Goal: Task Accomplishment & Management: Complete application form

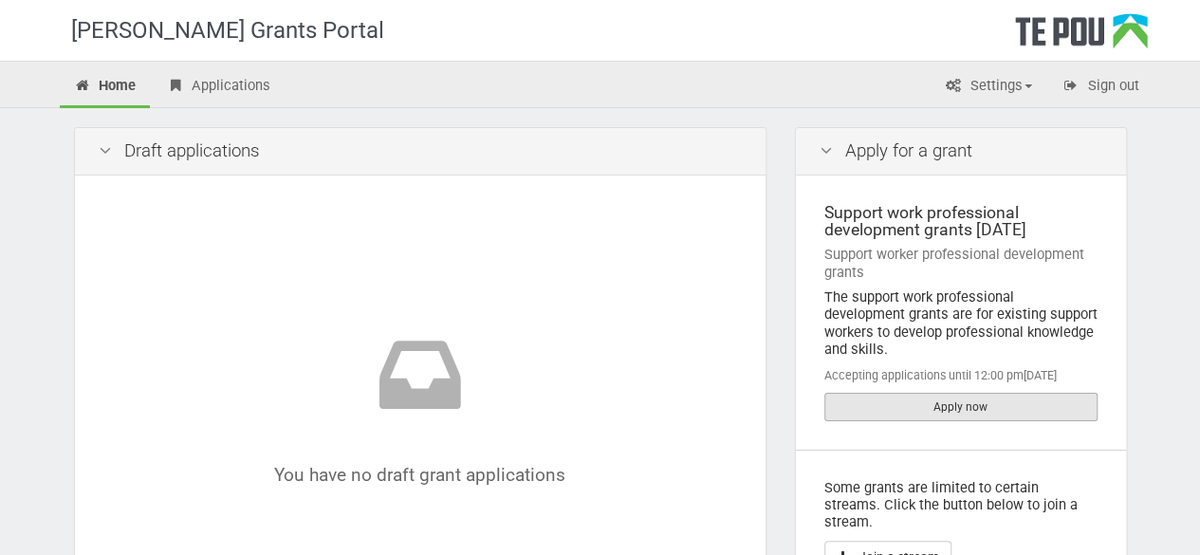
click at [984, 393] on link "Apply now" at bounding box center [960, 407] width 273 height 28
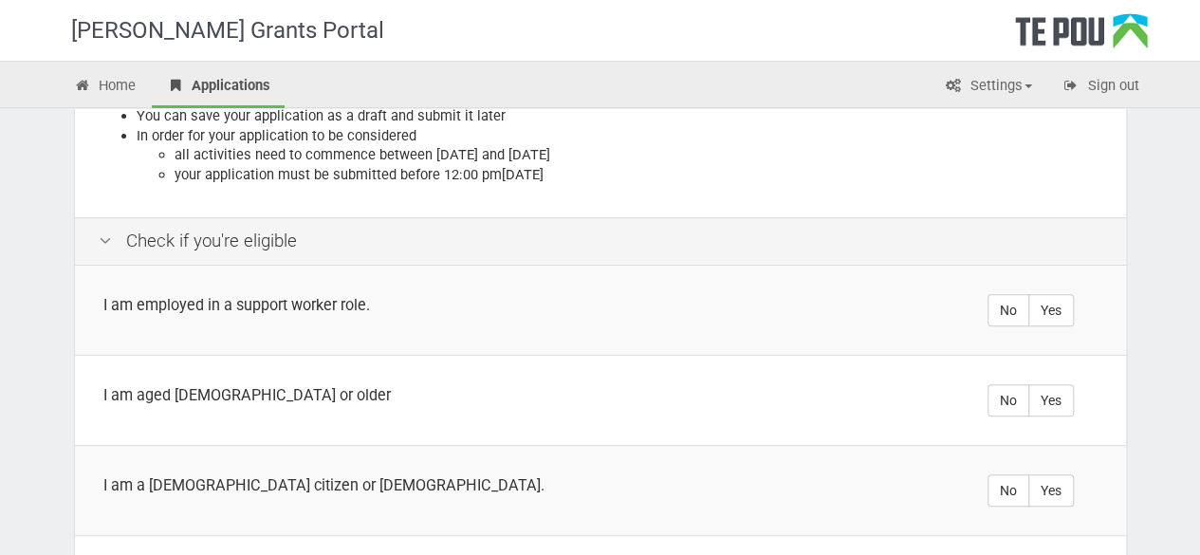
scroll to position [319, 0]
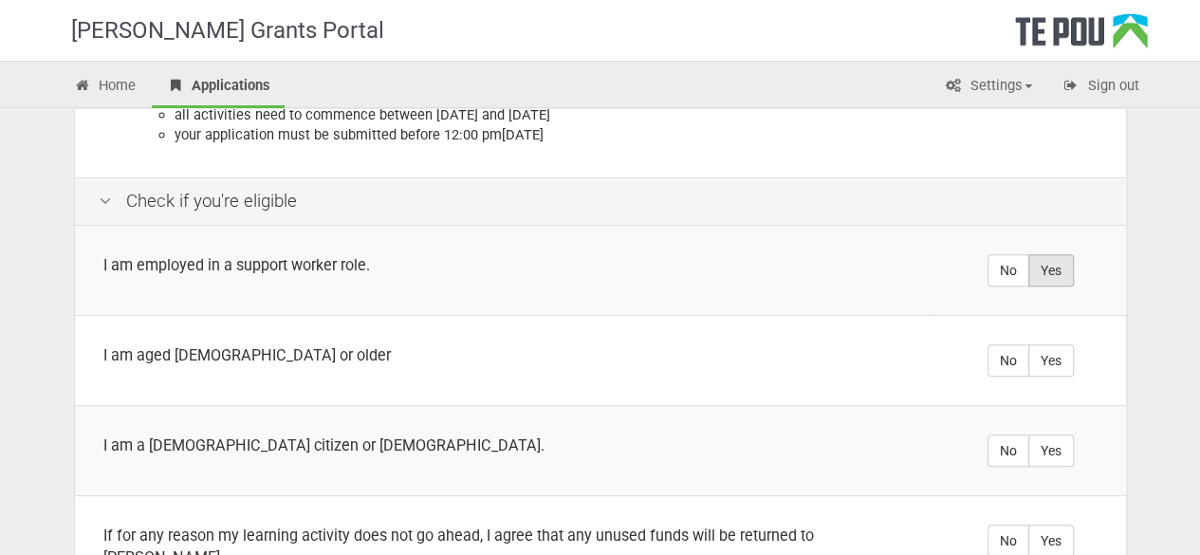
click at [1038, 267] on label "Yes" at bounding box center [1051, 270] width 46 height 32
radio input "true"
click at [1053, 358] on label "Yes" at bounding box center [1051, 360] width 46 height 32
radio input "true"
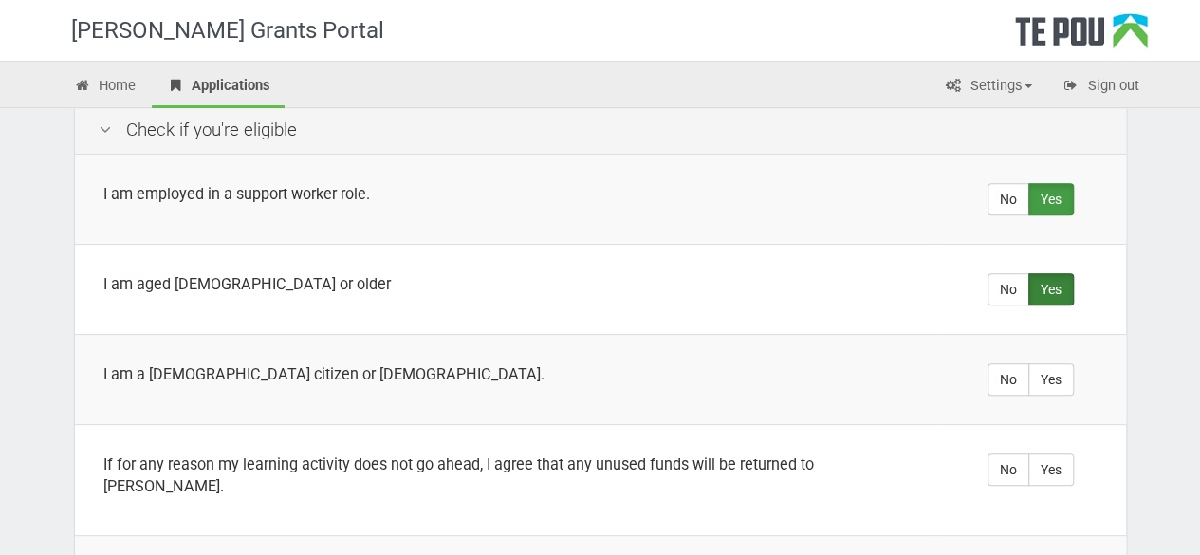
scroll to position [394, 0]
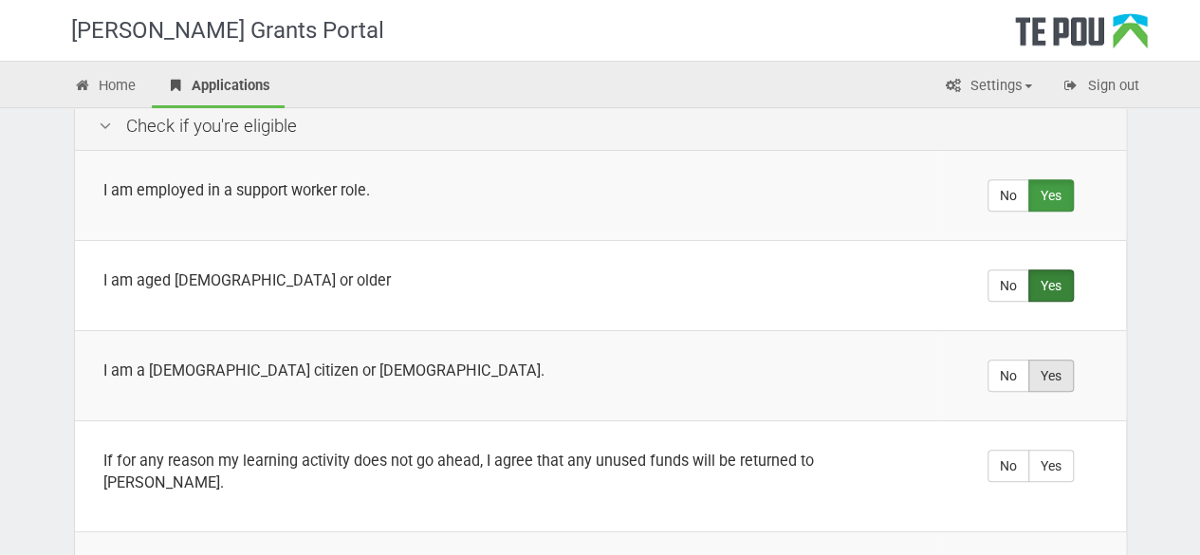
click at [1067, 376] on label "Yes" at bounding box center [1051, 375] width 46 height 32
radio input "true"
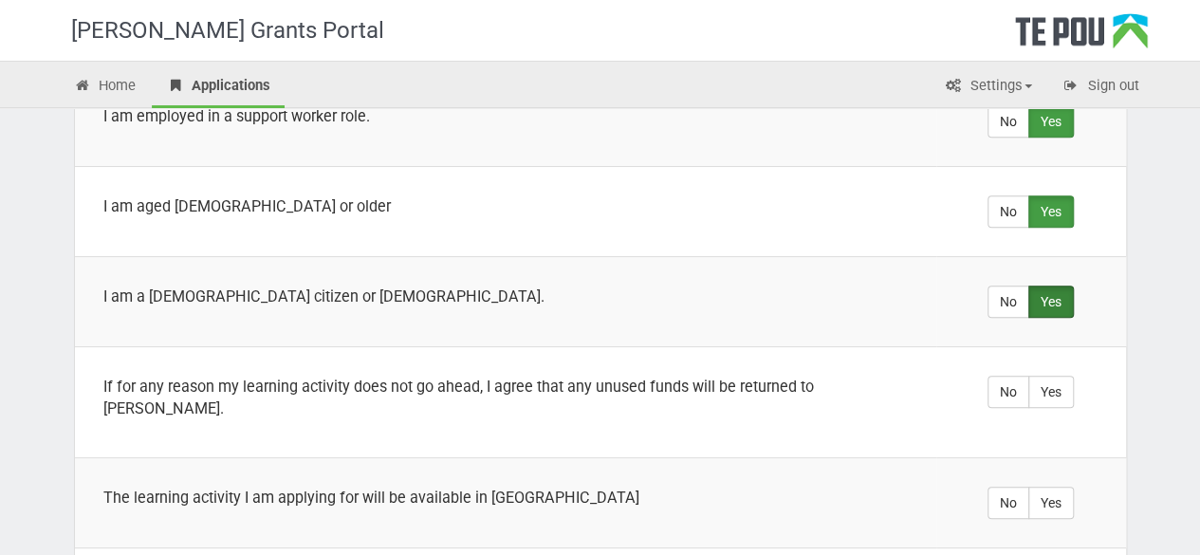
scroll to position [470, 0]
click at [1065, 377] on label "Yes" at bounding box center [1051, 390] width 46 height 32
radio input "true"
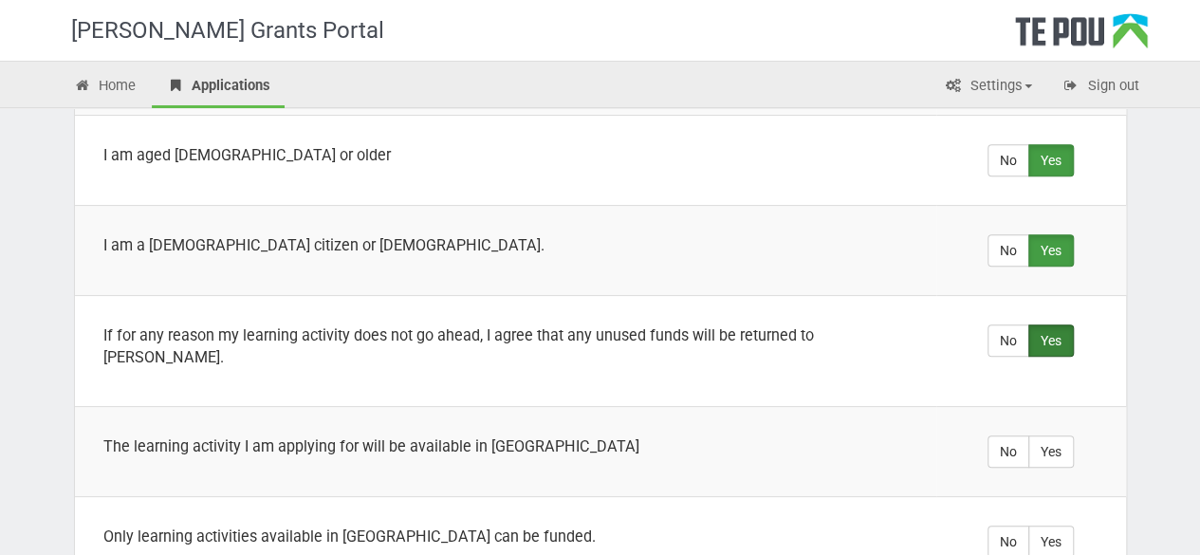
scroll to position [523, 0]
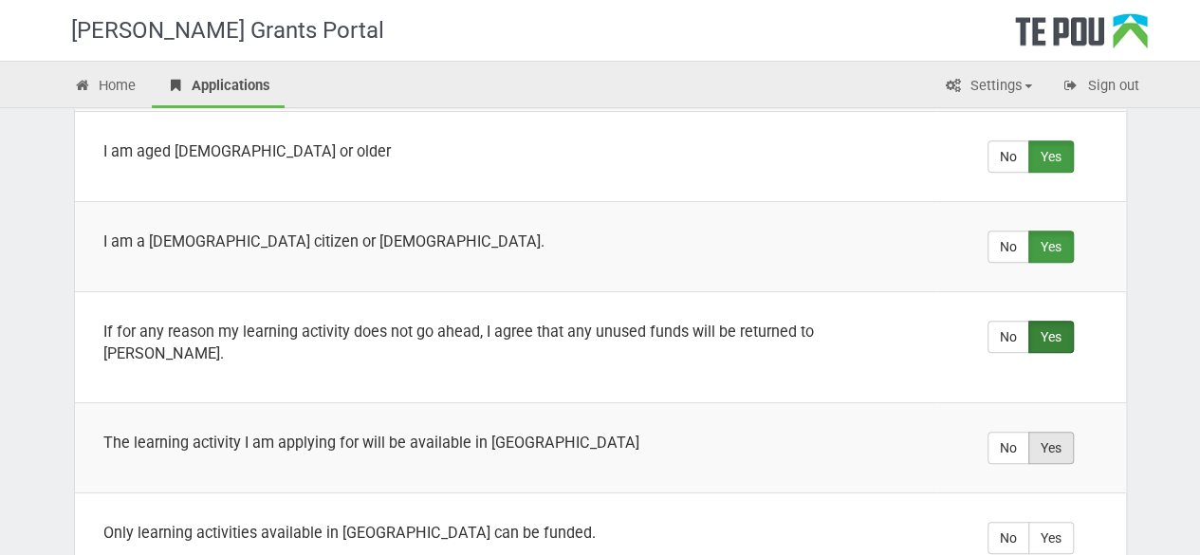
click at [1067, 432] on label "Yes" at bounding box center [1051, 448] width 46 height 32
radio input "true"
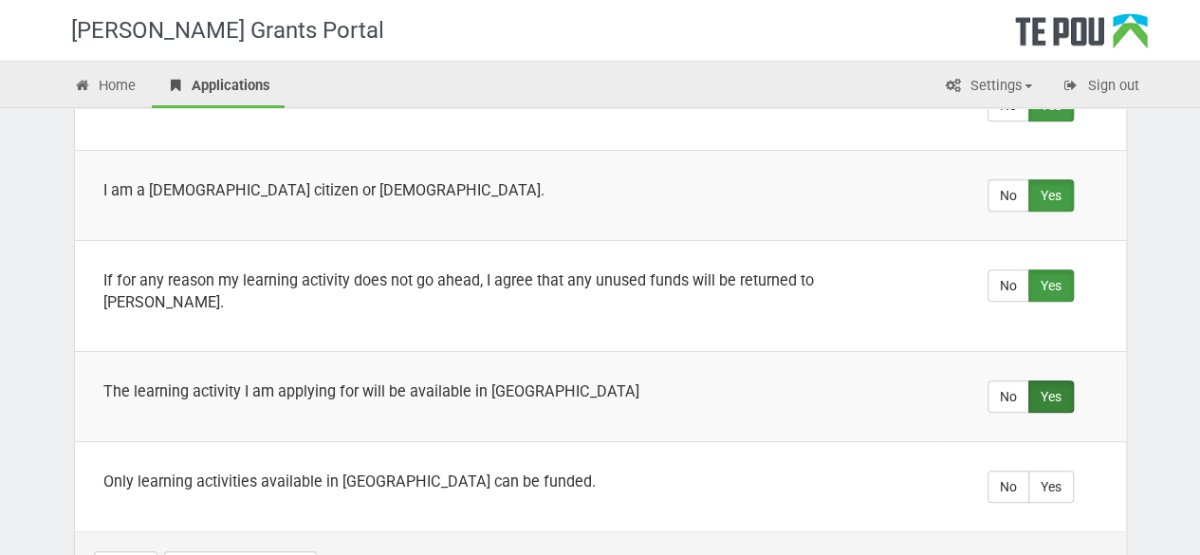
scroll to position [625, 0]
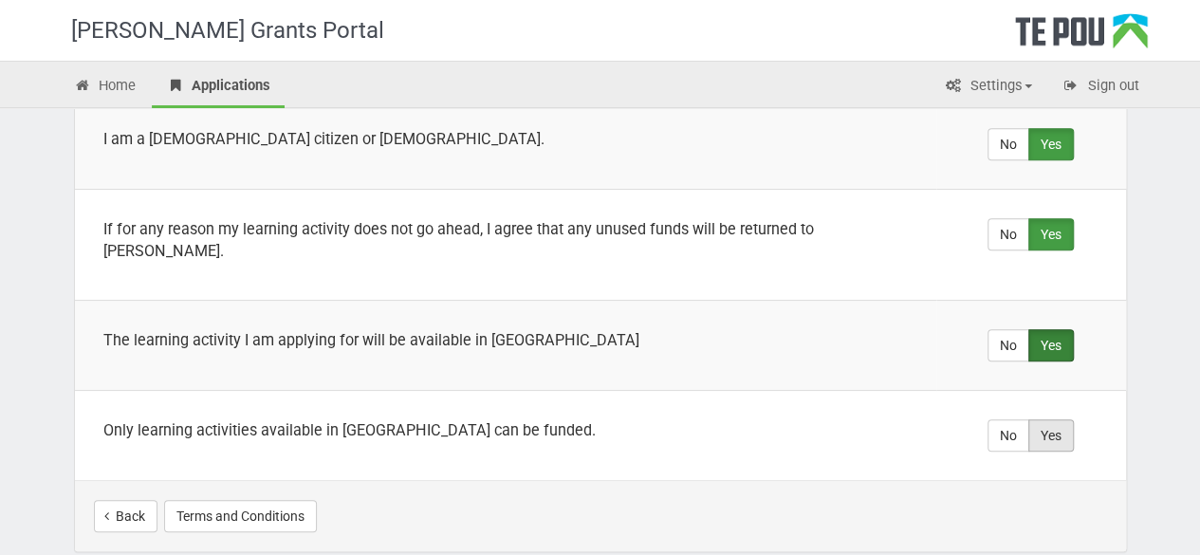
click at [1047, 419] on label "Yes" at bounding box center [1051, 435] width 46 height 32
radio input "true"
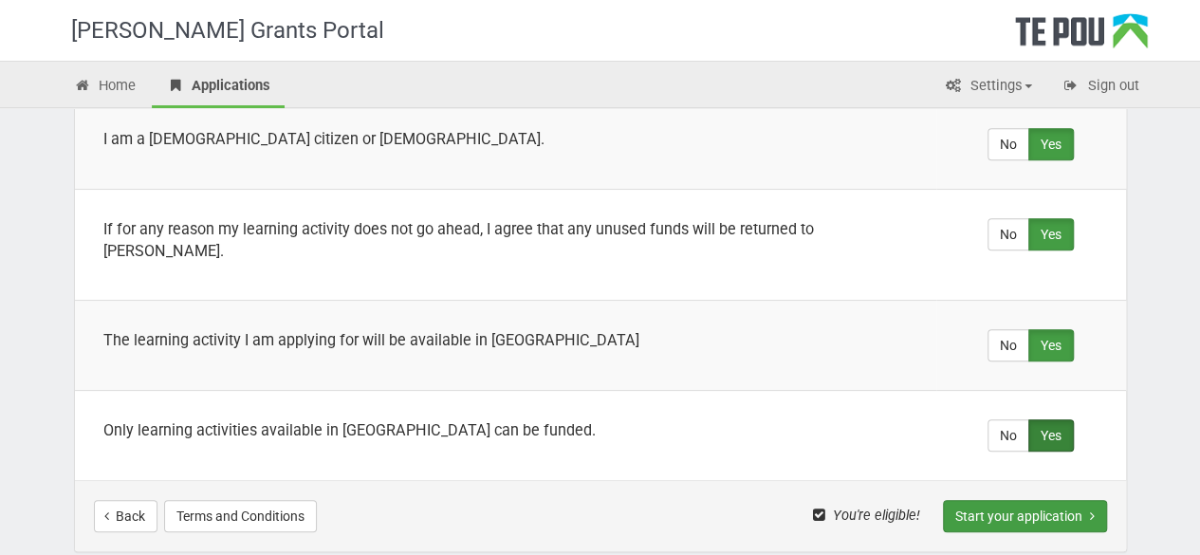
click at [964, 500] on button "Start your application" at bounding box center [1025, 516] width 164 height 32
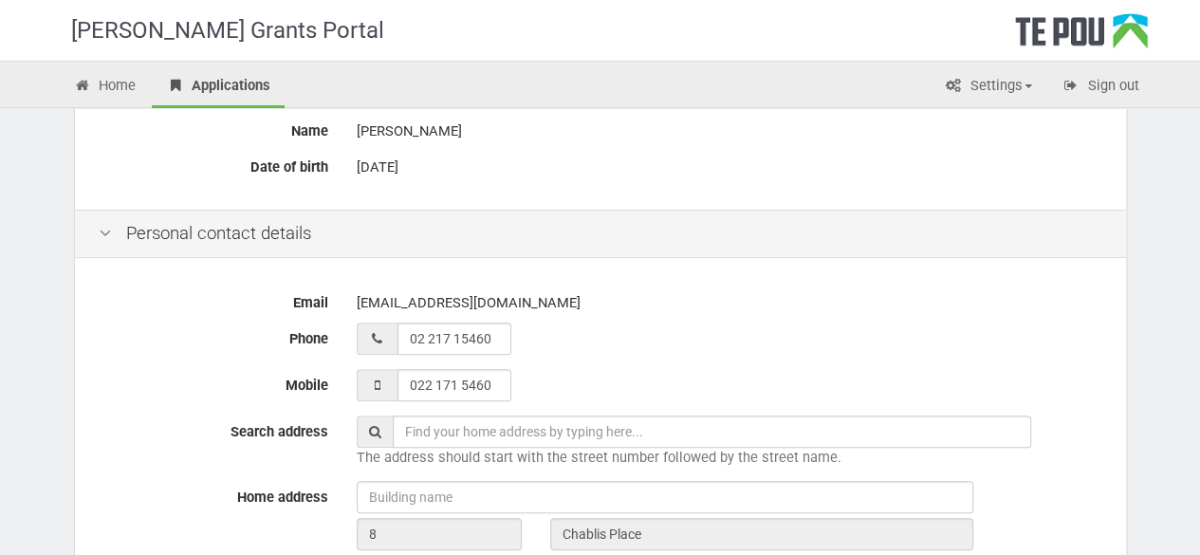
scroll to position [353, 0]
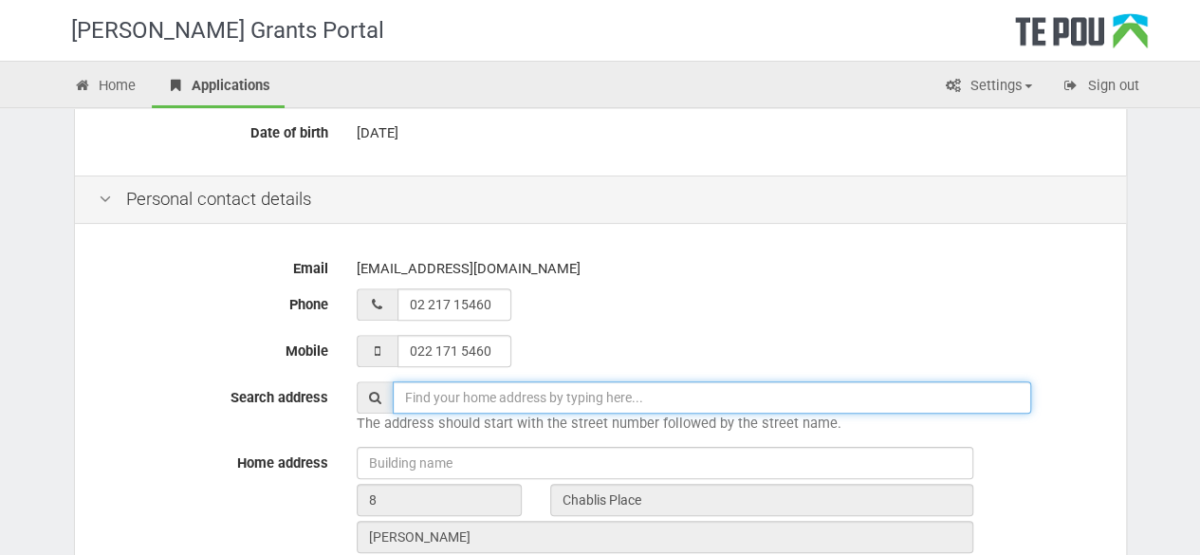
click at [534, 396] on input "text" at bounding box center [712, 397] width 638 height 32
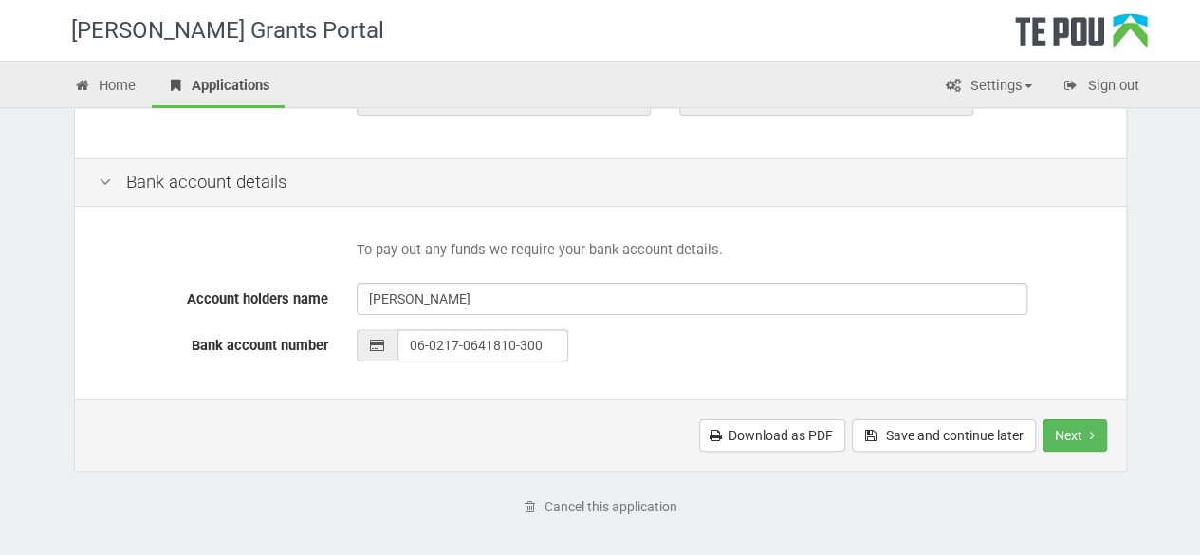
scroll to position [867, 0]
click at [1078, 425] on button "Next" at bounding box center [1074, 432] width 64 height 32
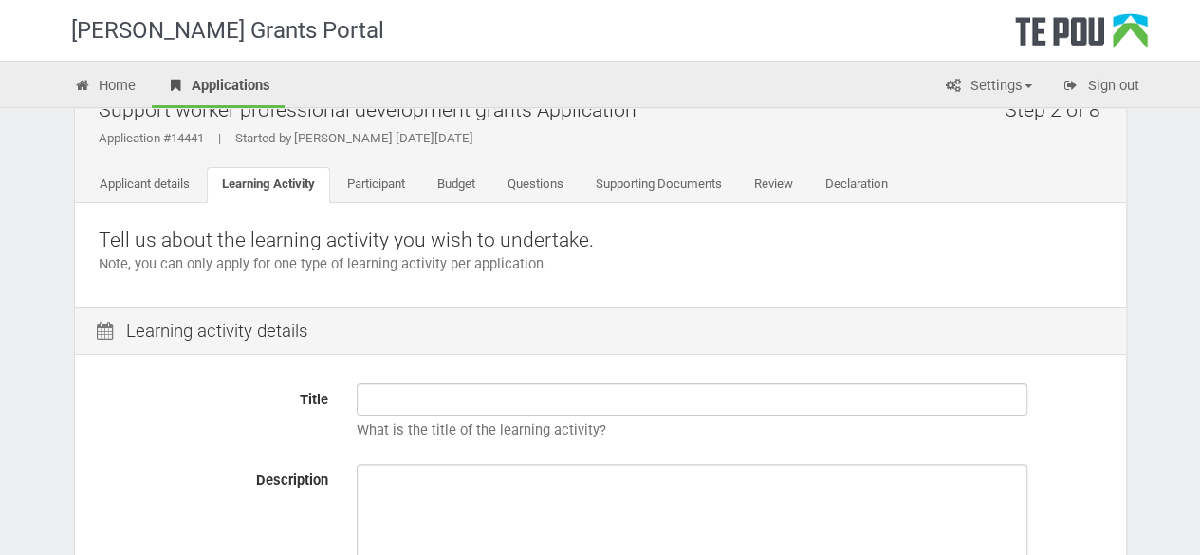
scroll to position [51, 0]
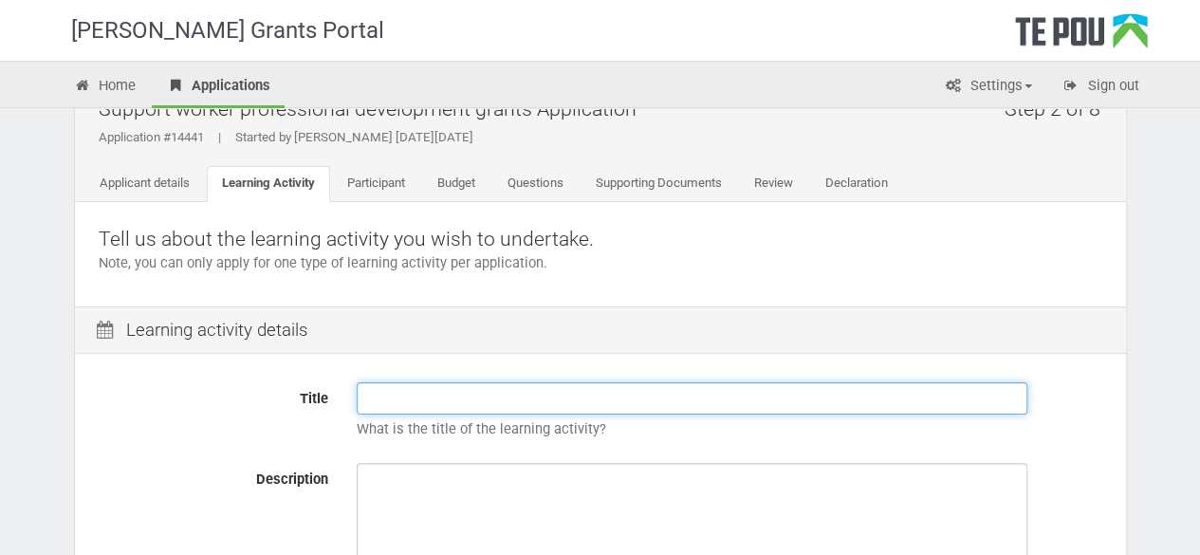
click at [545, 394] on input "Title" at bounding box center [692, 398] width 671 height 32
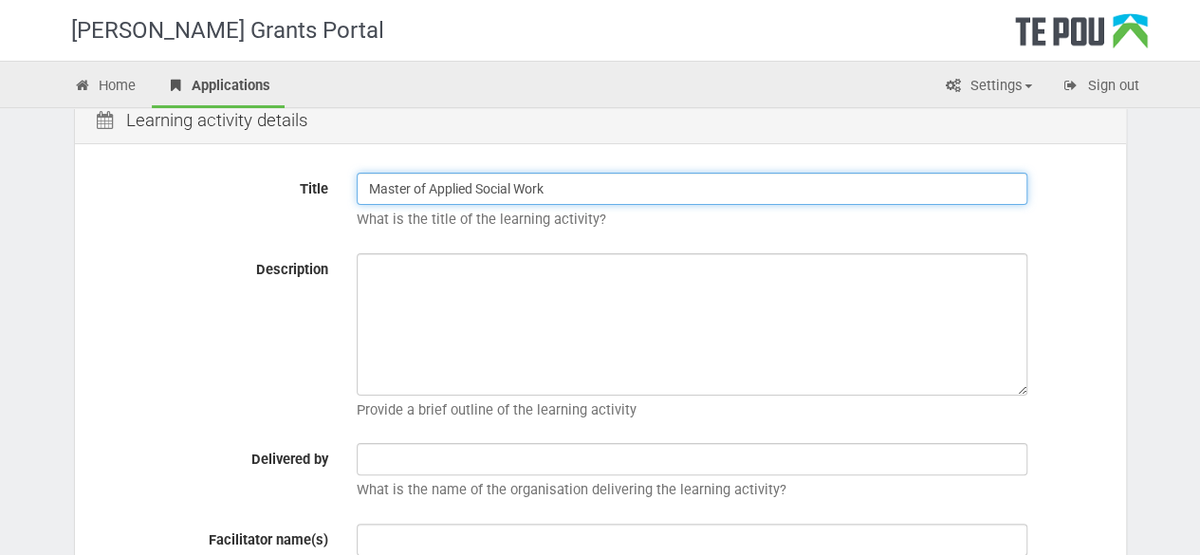
scroll to position [307, 0]
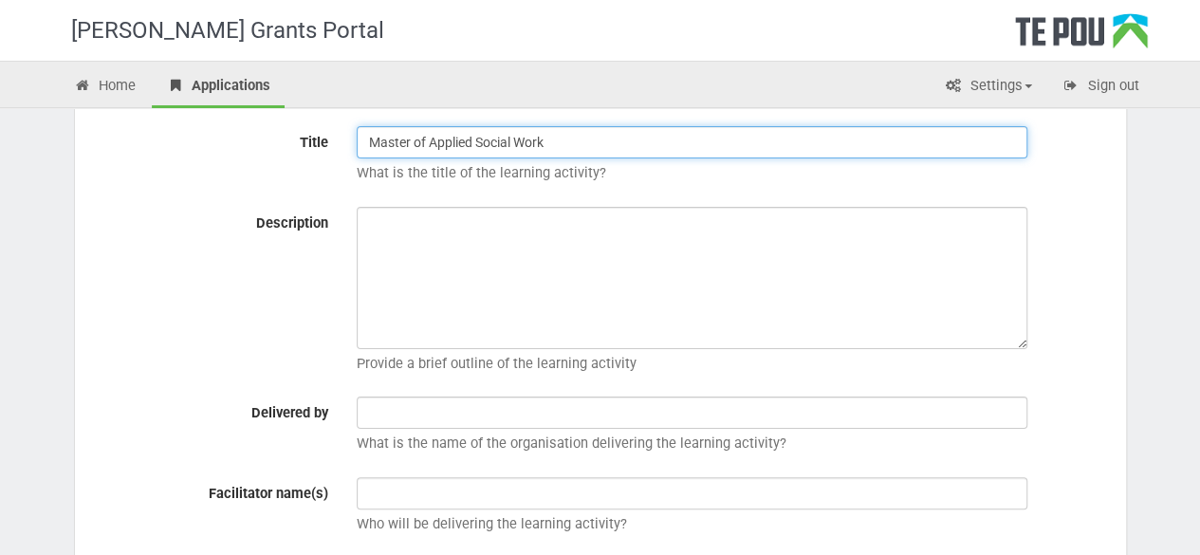
type input "Master of Applied Social Work"
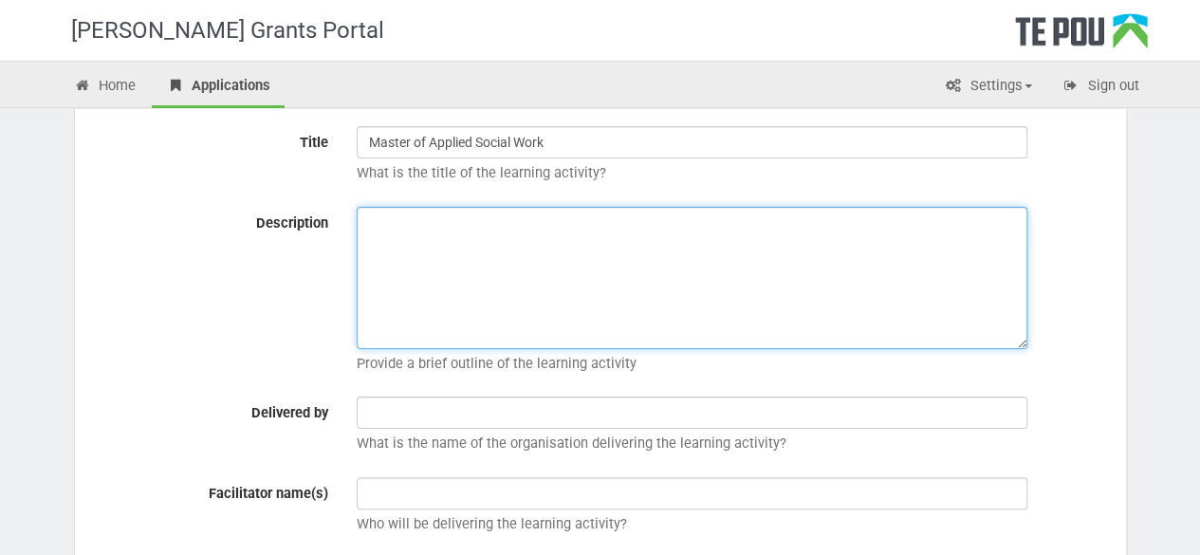
click at [422, 212] on textarea "Description" at bounding box center [692, 278] width 671 height 142
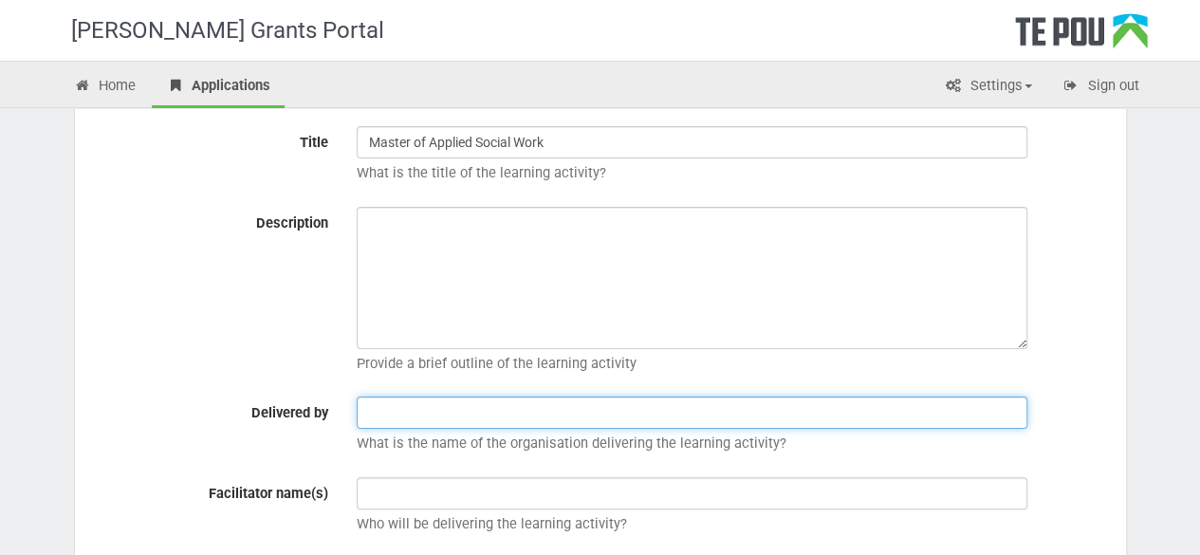
click at [483, 403] on input "text" at bounding box center [692, 412] width 671 height 32
type input "Massey University"
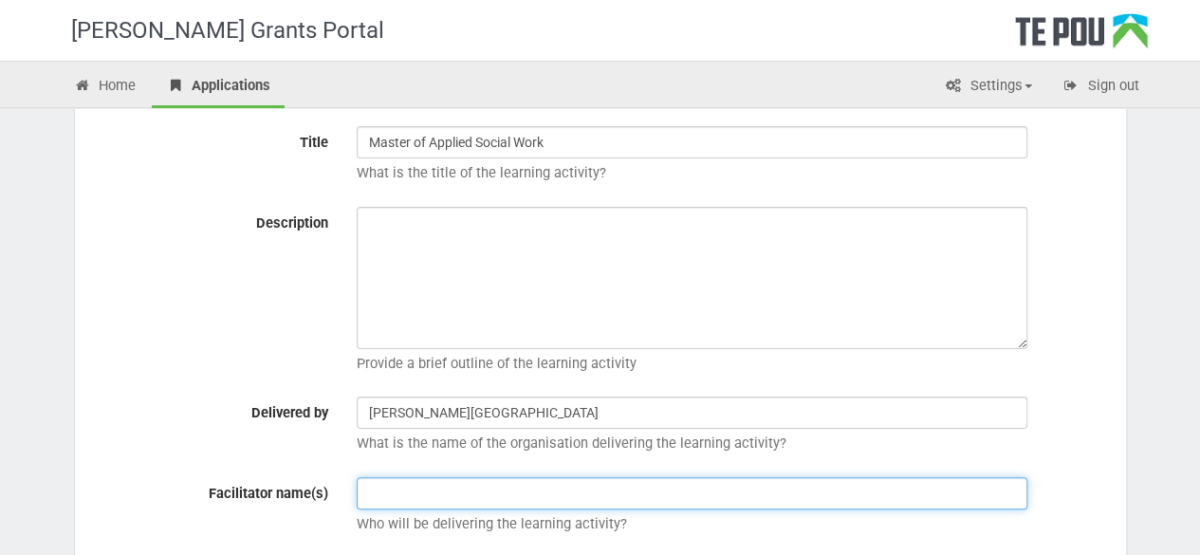
click at [431, 496] on input "text" at bounding box center [692, 493] width 671 height 32
type input "Massey University"
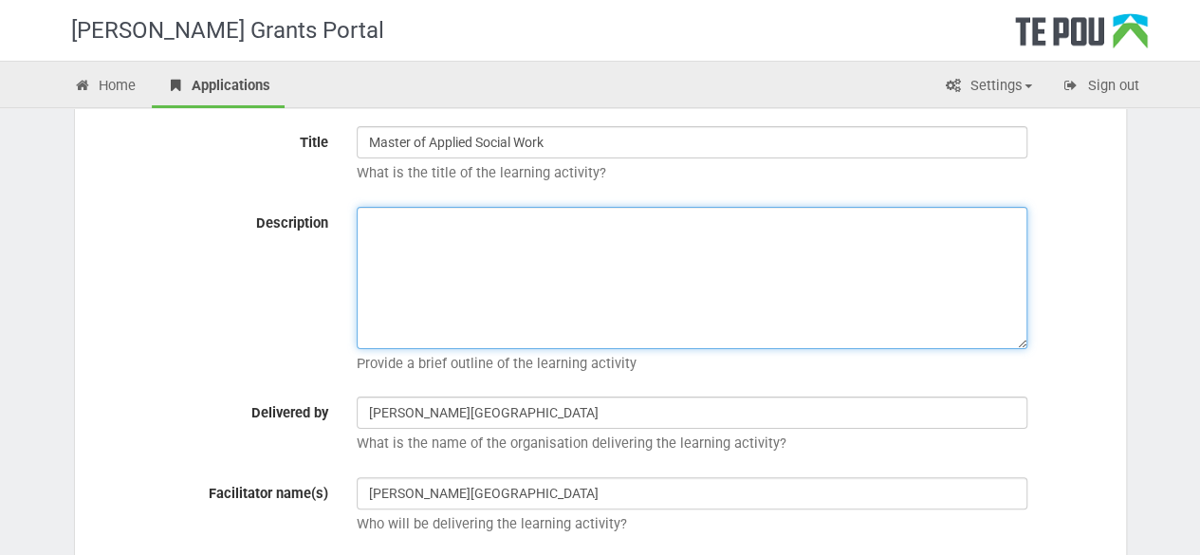
click at [448, 248] on textarea "Description" at bounding box center [692, 278] width 671 height 142
paste textarea "The Master of Applied Social Work is designed for those with relevant practice …"
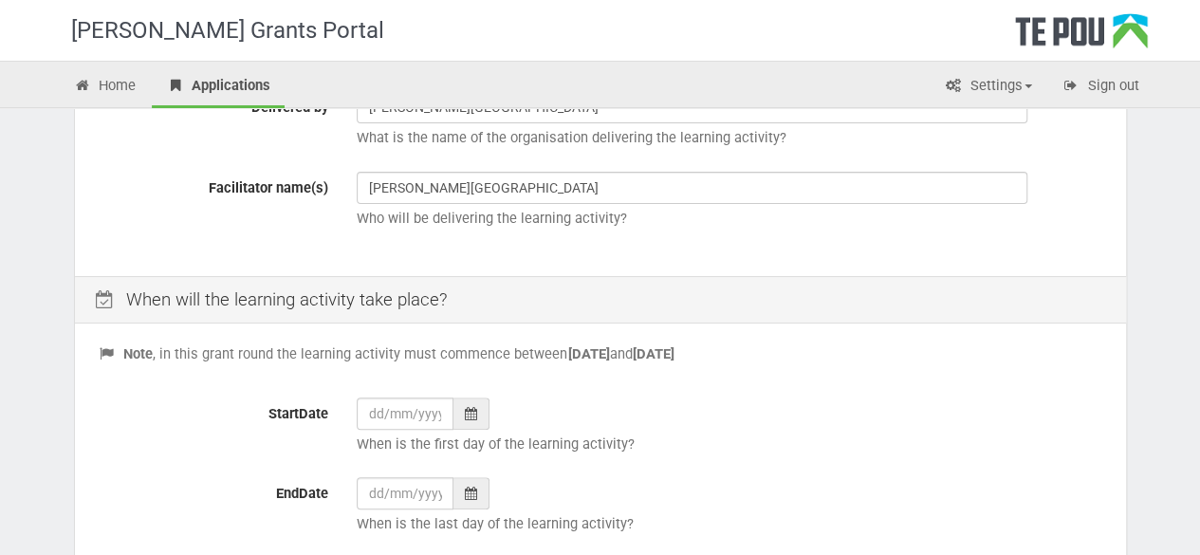
scroll to position [641, 0]
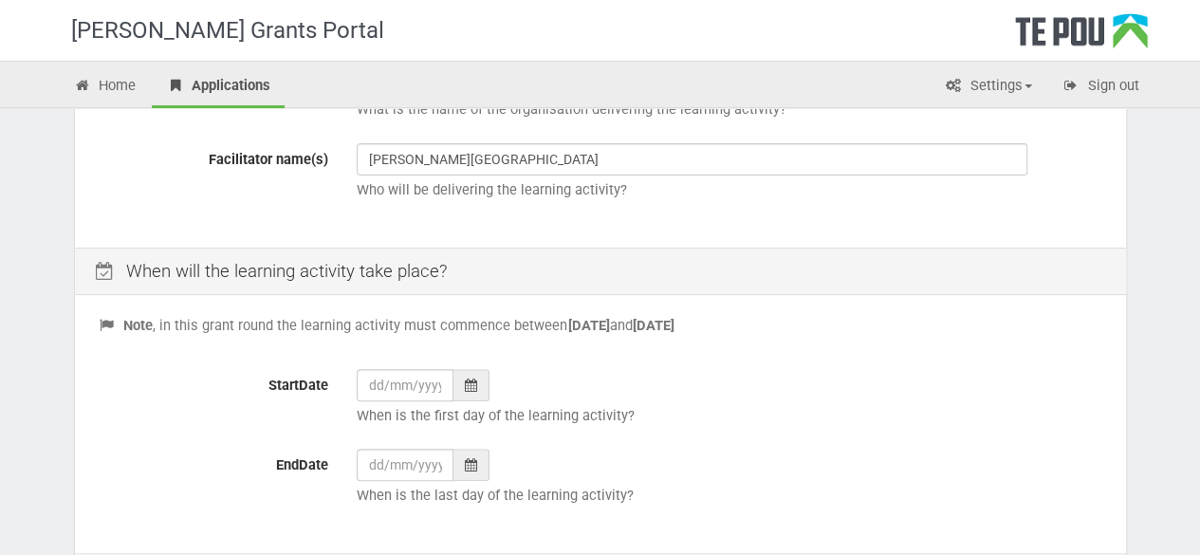
type textarea "The Master of Applied Social Work is designed for those with relevant practice …"
click at [474, 380] on icon at bounding box center [471, 384] width 12 height 13
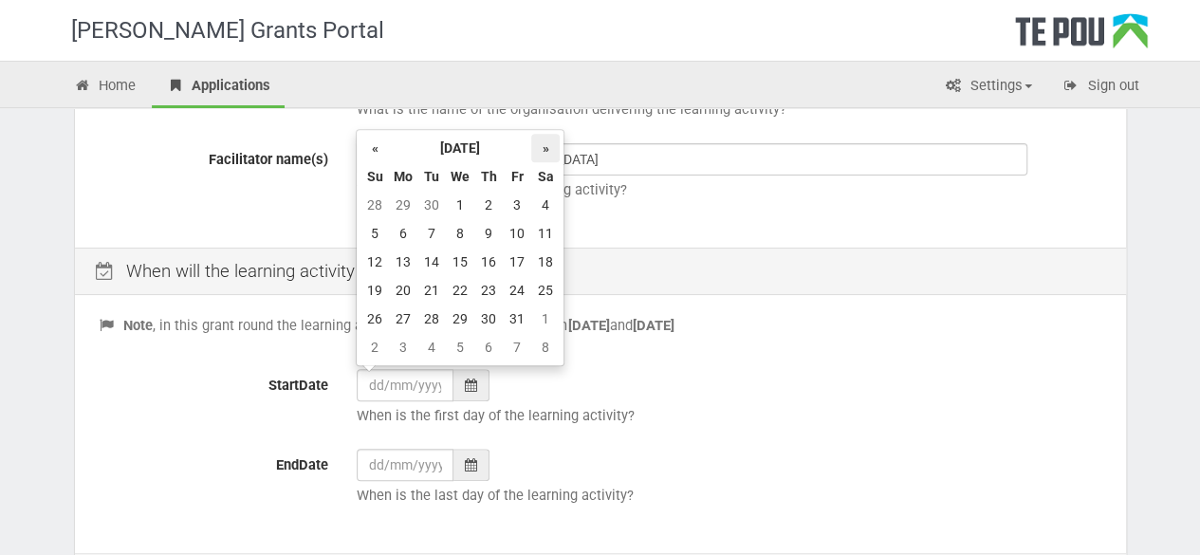
click at [540, 150] on th "»" at bounding box center [545, 148] width 28 height 28
click at [374, 234] on td "1" at bounding box center [374, 233] width 28 height 28
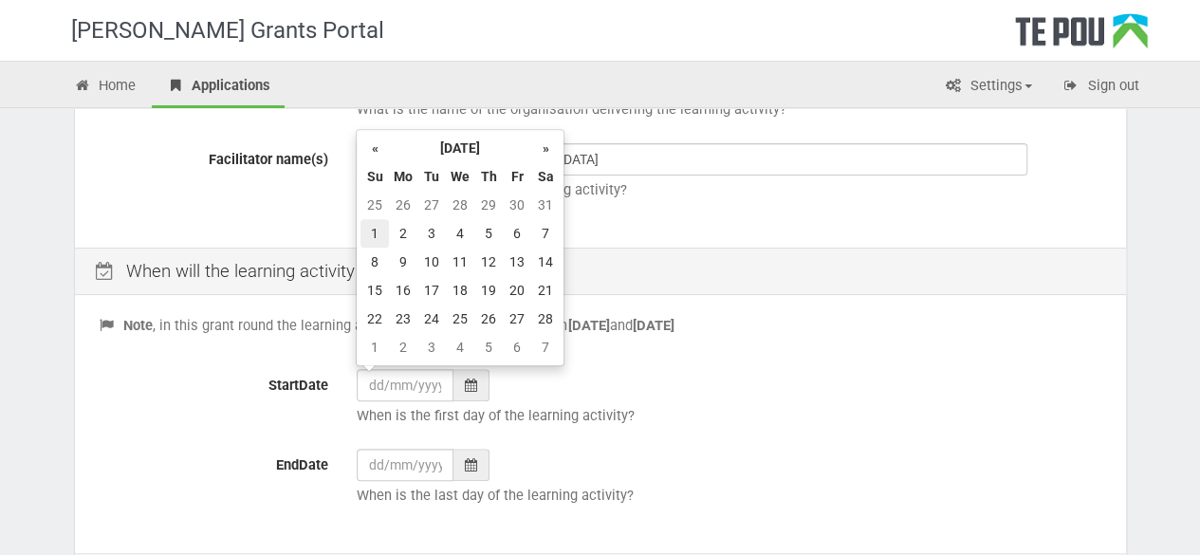
type input "01/02/2026"
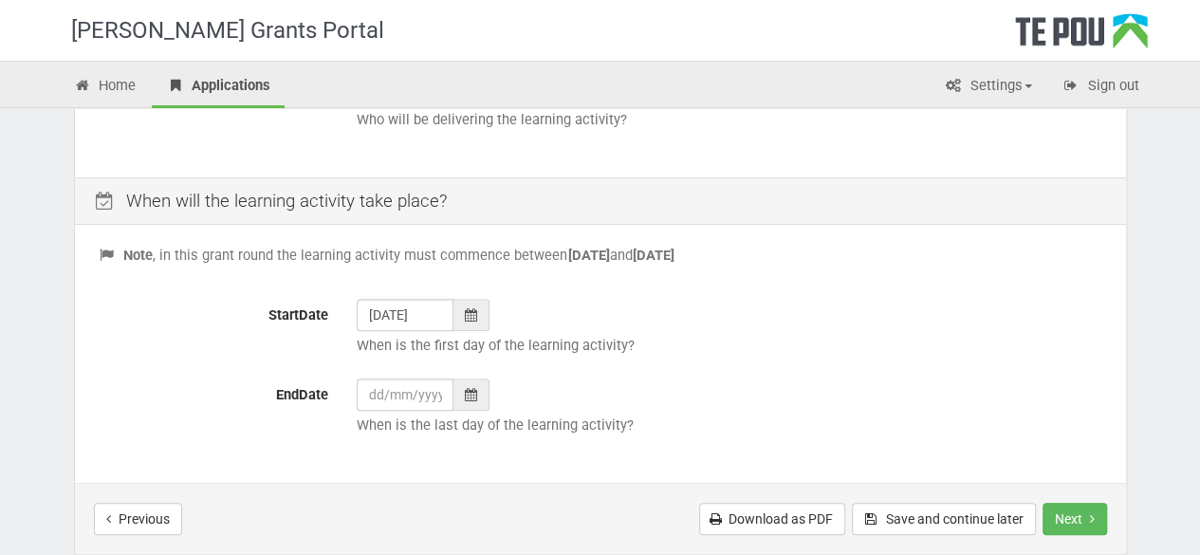
scroll to position [719, 0]
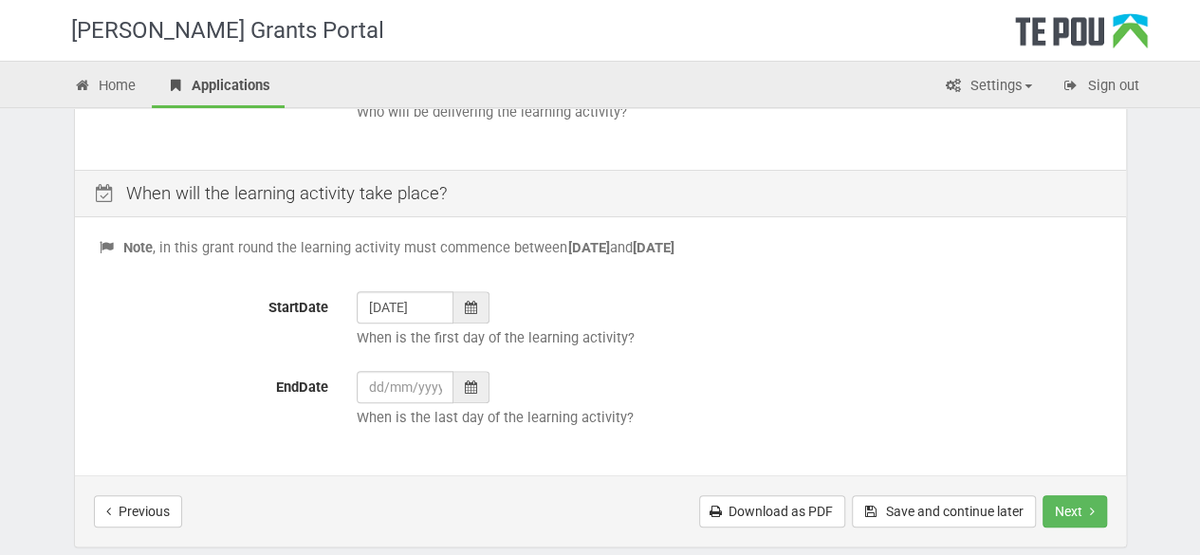
click at [455, 396] on div at bounding box center [471, 387] width 36 height 32
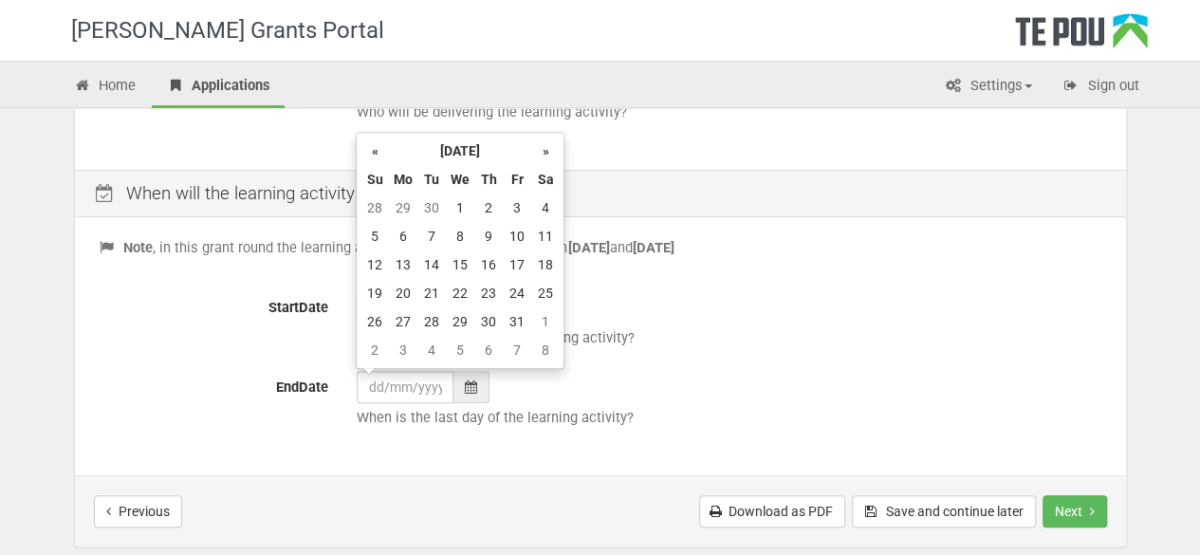
click at [678, 346] on div "01/02/2026 When is the first day of the learning activity?" at bounding box center [729, 324] width 774 height 66
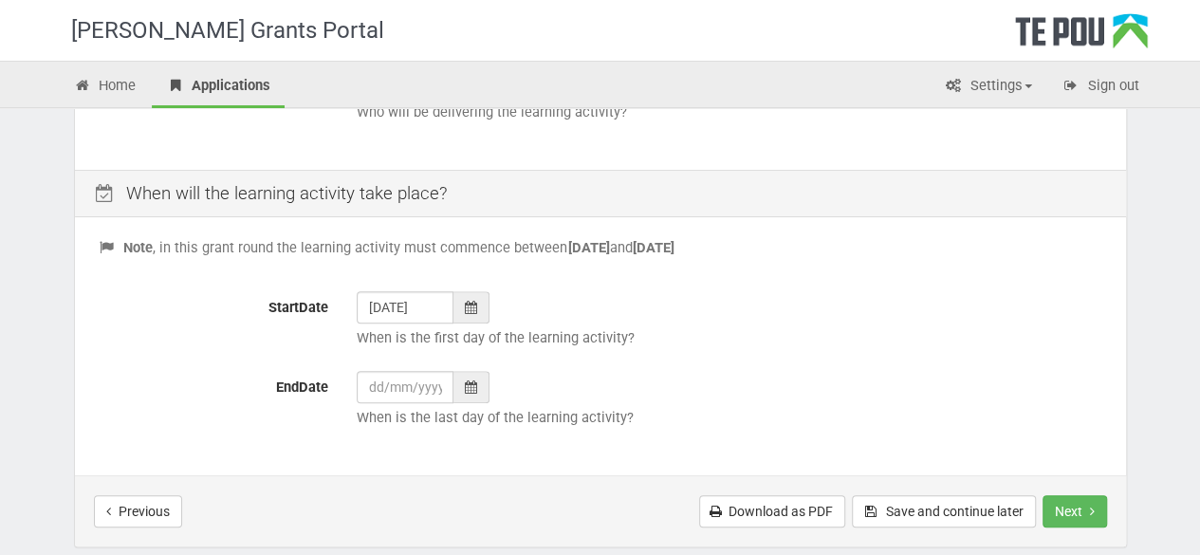
click at [482, 393] on div at bounding box center [471, 387] width 36 height 32
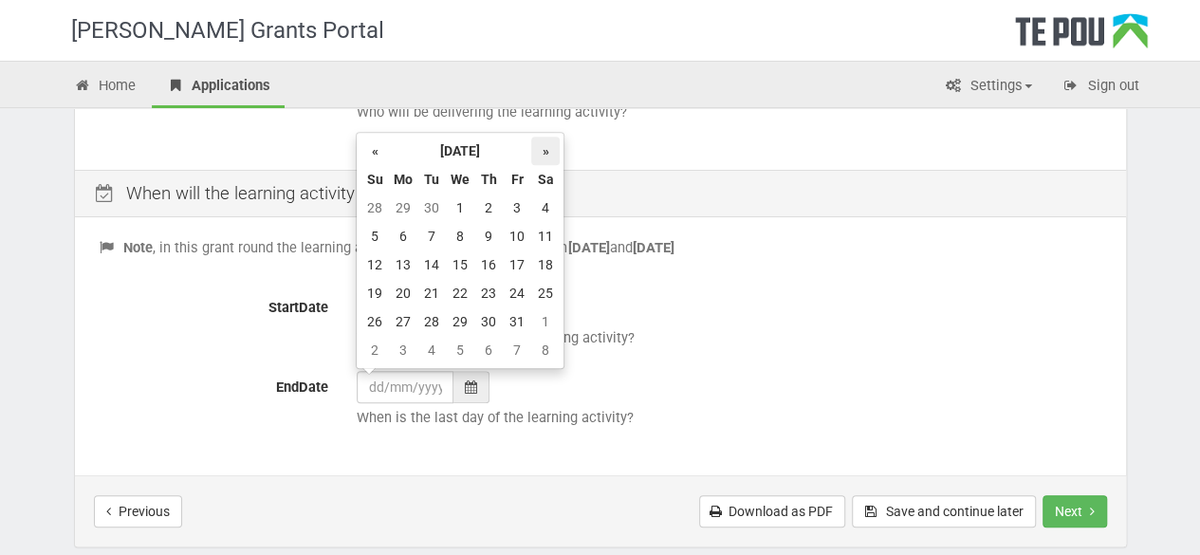
click at [548, 157] on th "»" at bounding box center [545, 151] width 28 height 28
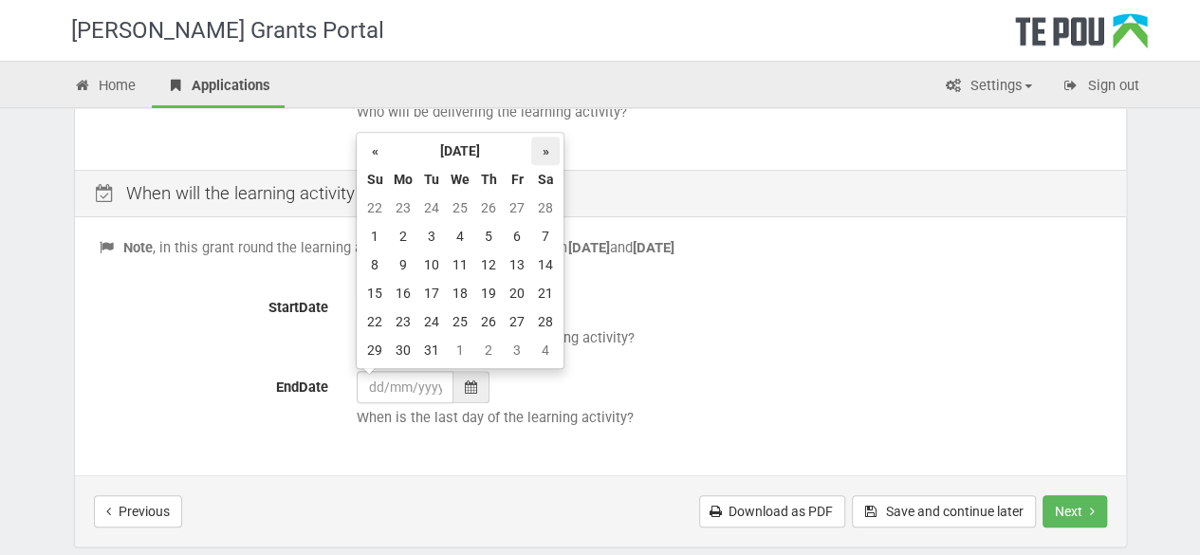
click at [548, 157] on th "»" at bounding box center [545, 151] width 28 height 28
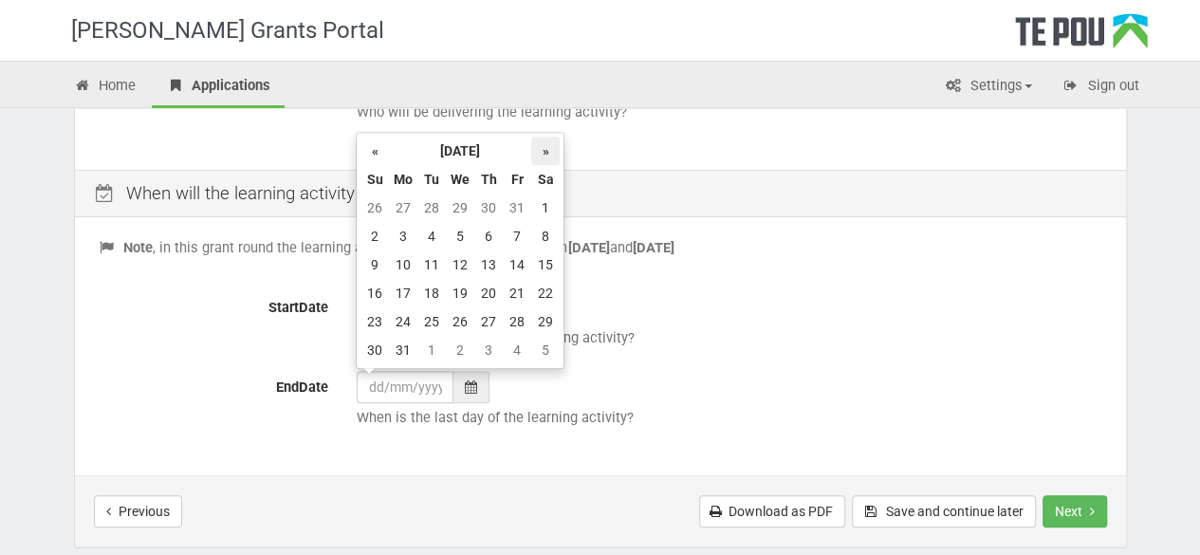
click at [548, 157] on th "»" at bounding box center [545, 151] width 28 height 28
click at [404, 345] on td "30" at bounding box center [403, 350] width 28 height 28
type input "30/11/2026"
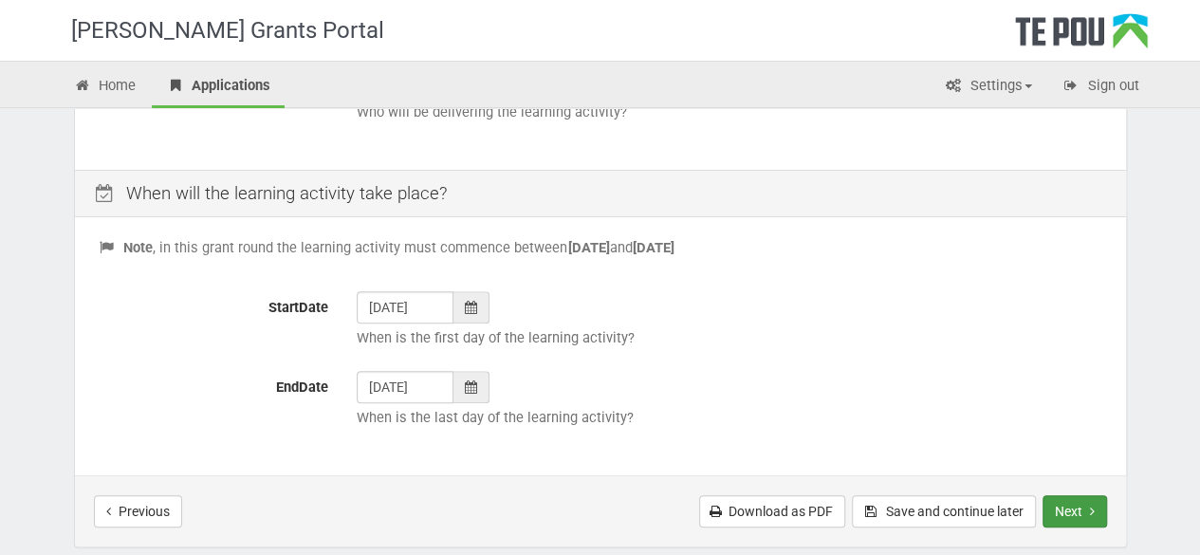
click at [1079, 511] on button "Next" at bounding box center [1074, 511] width 64 height 32
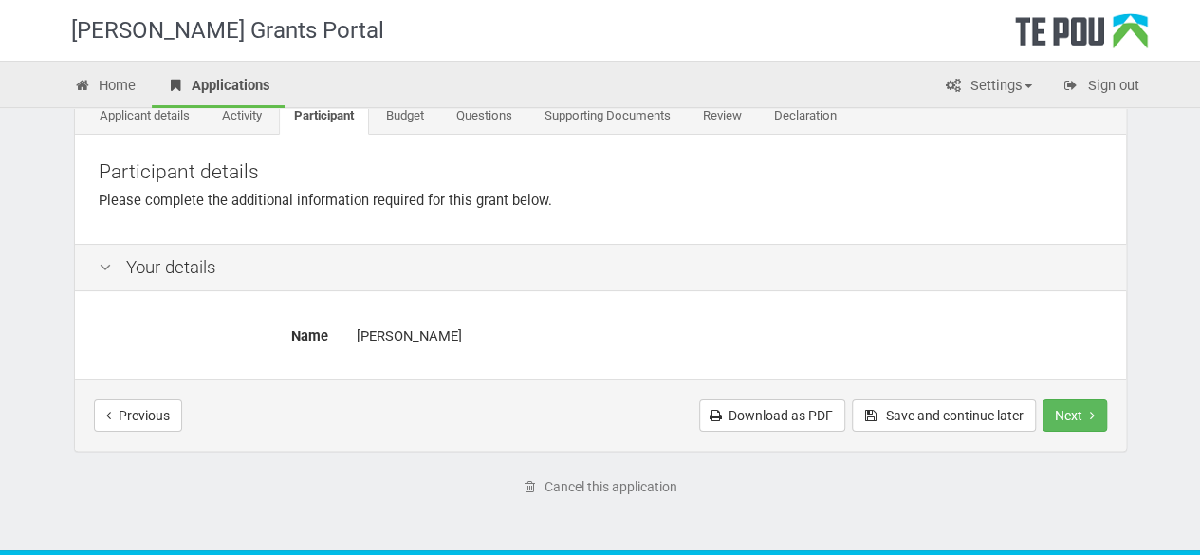
scroll to position [118, 0]
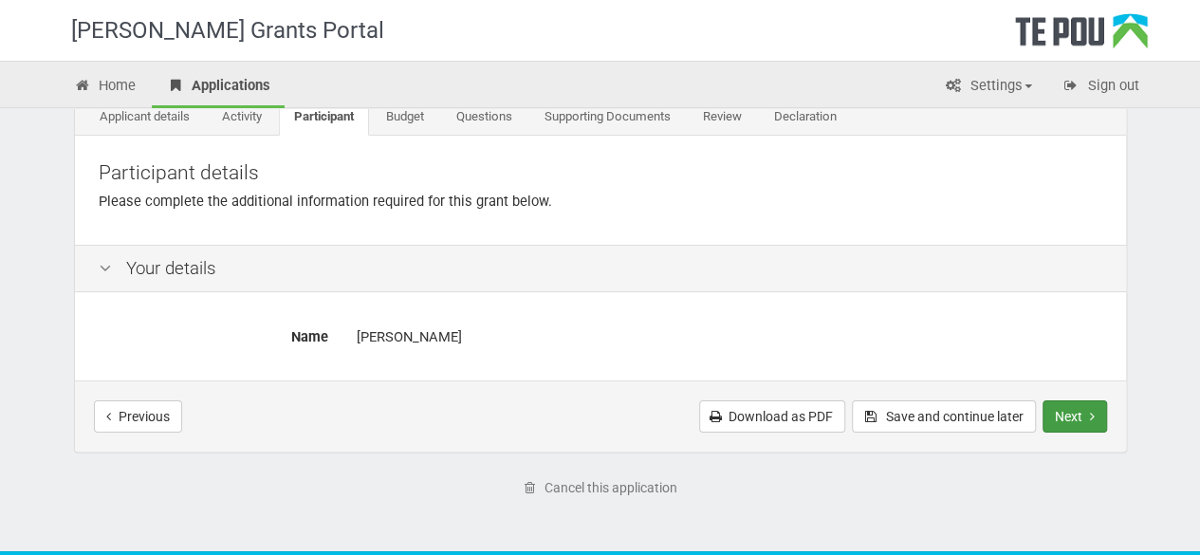
click at [1067, 413] on button "Next" at bounding box center [1074, 416] width 64 height 32
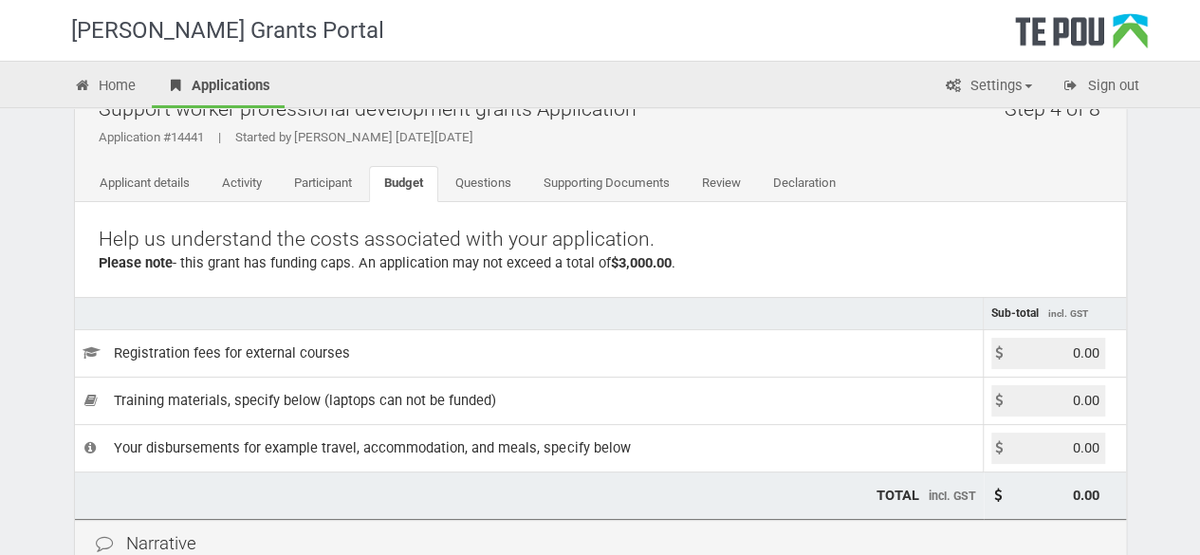
scroll to position [88, 0]
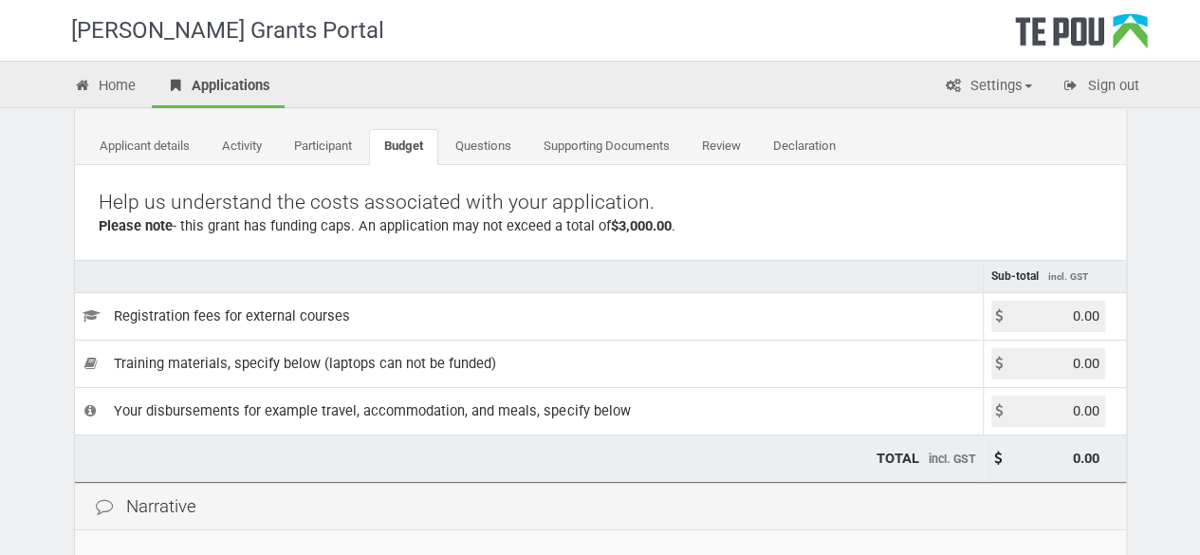
drag, startPoint x: 1061, startPoint y: 311, endPoint x: 1169, endPoint y: 304, distance: 107.4
click at [1169, 304] on div "Te Pou Grants Portal Home Applications Settings Profile My account FAQs Sign ou…" at bounding box center [600, 460] width 1200 height 1097
type input "11815.92"
type input "11,815.92"
drag, startPoint x: 1057, startPoint y: 411, endPoint x: 1192, endPoint y: 411, distance: 135.6
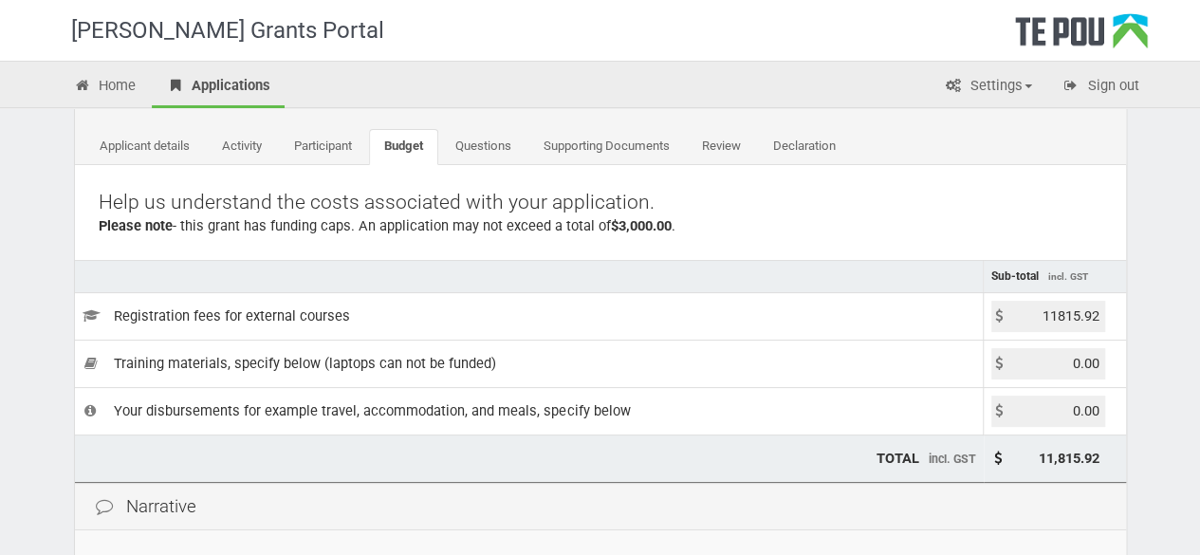
click at [1192, 411] on div "Te Pou Grants Portal Home Applications Settings Profile My account FAQs Sign ou…" at bounding box center [600, 460] width 1200 height 1097
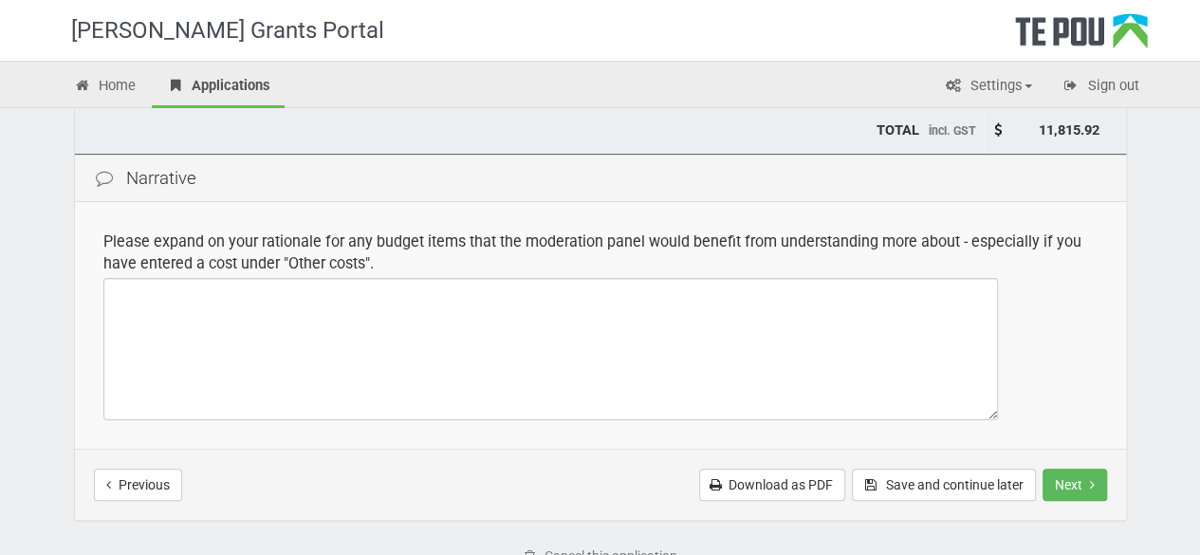
scroll to position [421, 0]
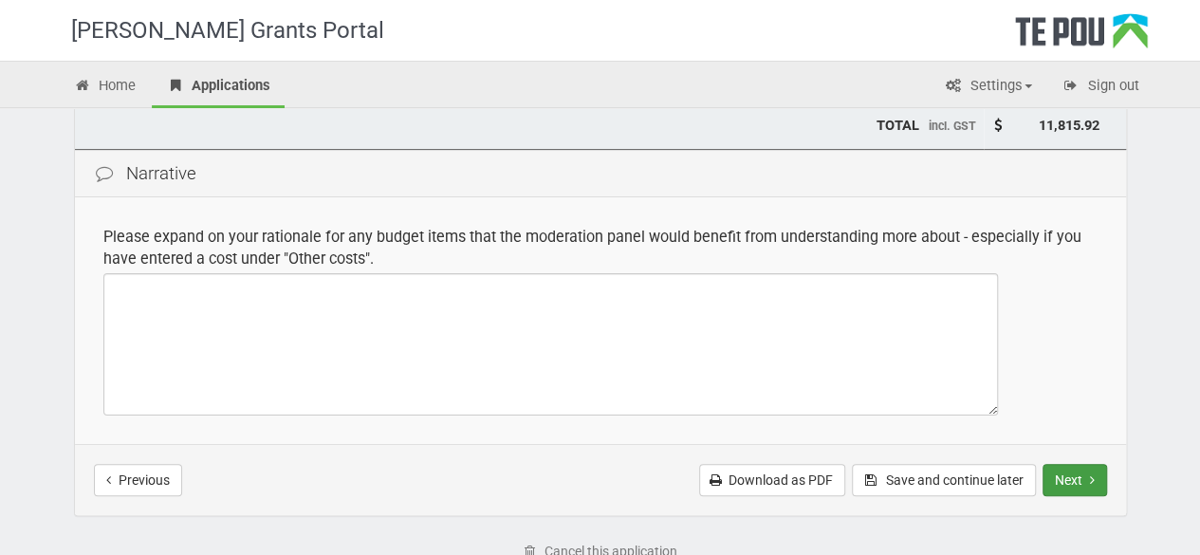
type input "300.00"
type input "12,115.92"
click at [1053, 473] on button "Next" at bounding box center [1074, 480] width 64 height 32
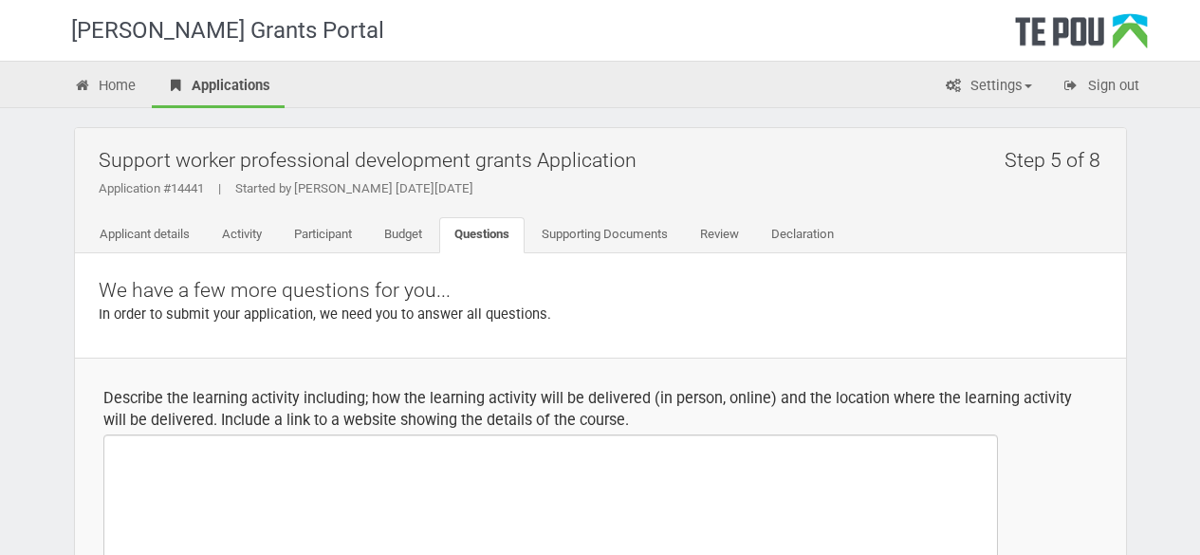
select select
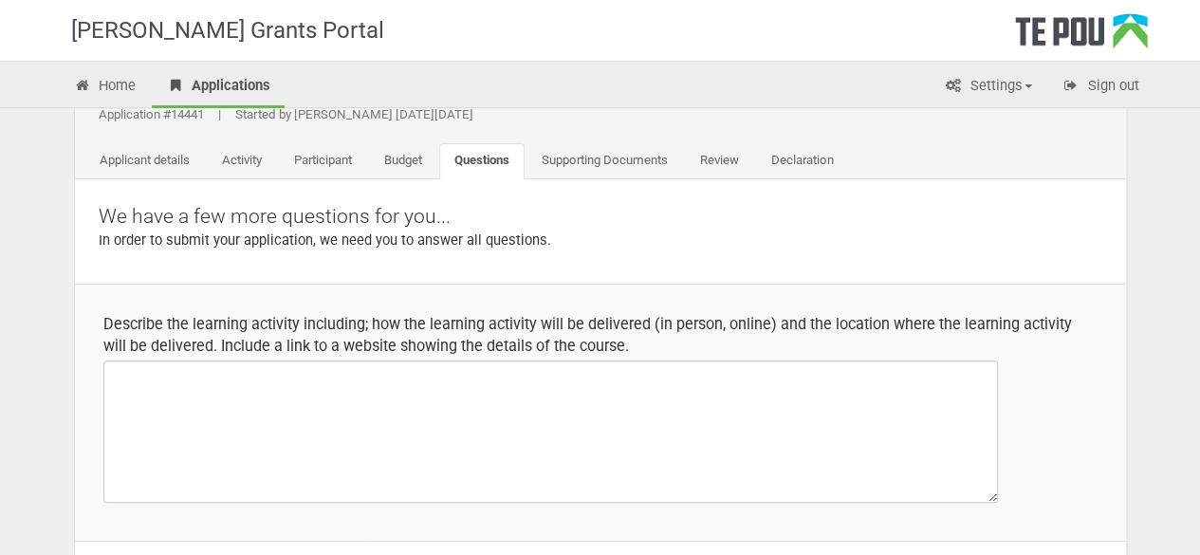
scroll to position [75, 0]
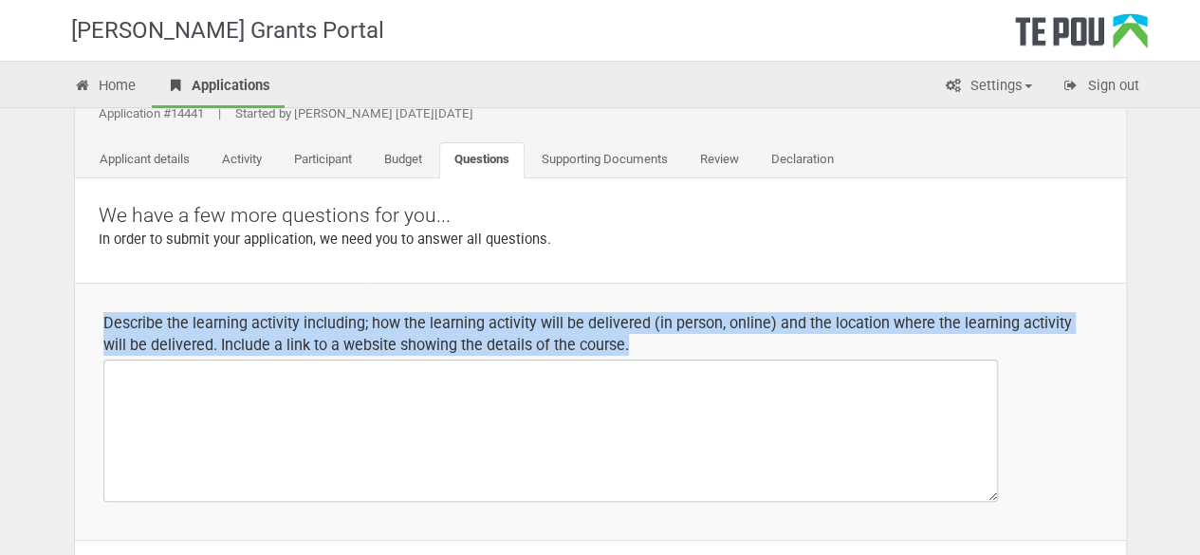
drag, startPoint x: 89, startPoint y: 318, endPoint x: 625, endPoint y: 351, distance: 536.9
click at [625, 351] on td "Describe the learning activity including; how the learning activity will be del…" at bounding box center [600, 411] width 1051 height 257
copy div "Describe the learning activity including; how the learning activity will be del…"
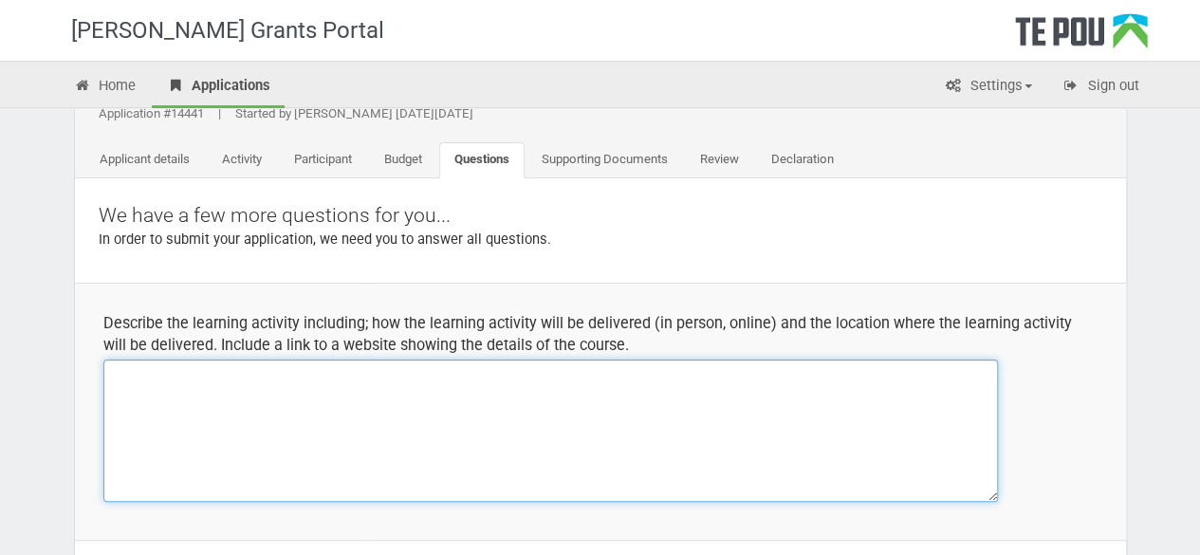
click at [370, 429] on textarea at bounding box center [550, 430] width 894 height 142
paste textarea "Description of Learning Activity: The learning activity will be delivered in pe…"
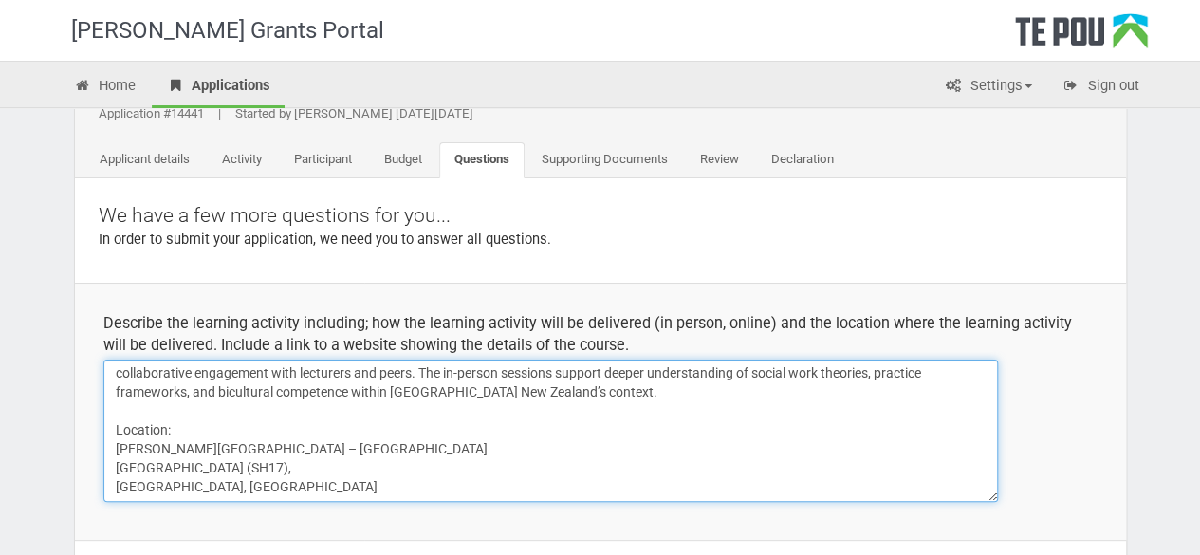
scroll to position [91, 0]
paste textarea "Website:"
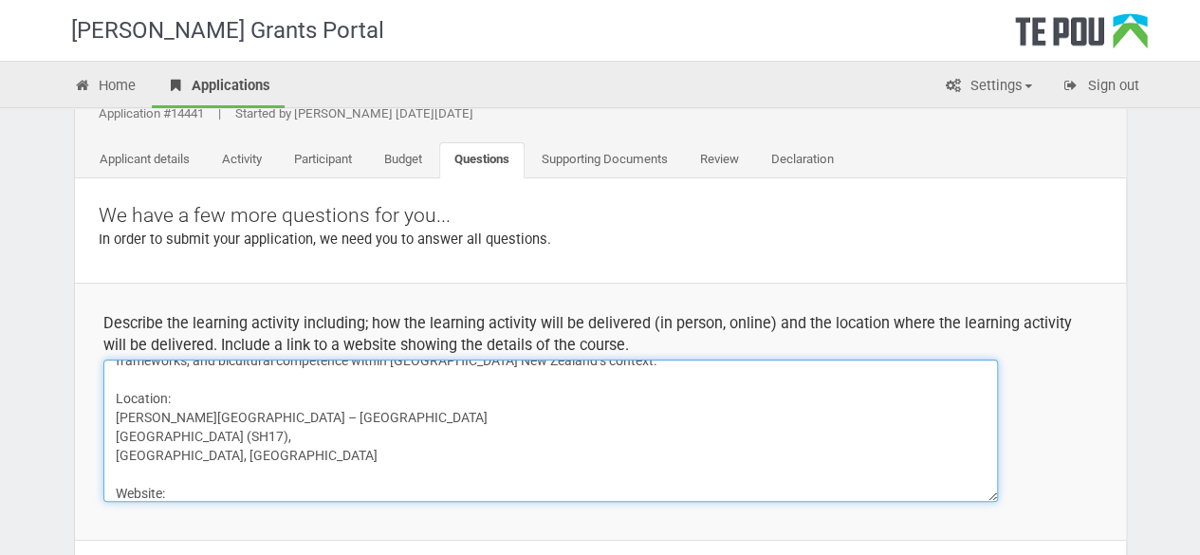
scroll to position [129, 0]
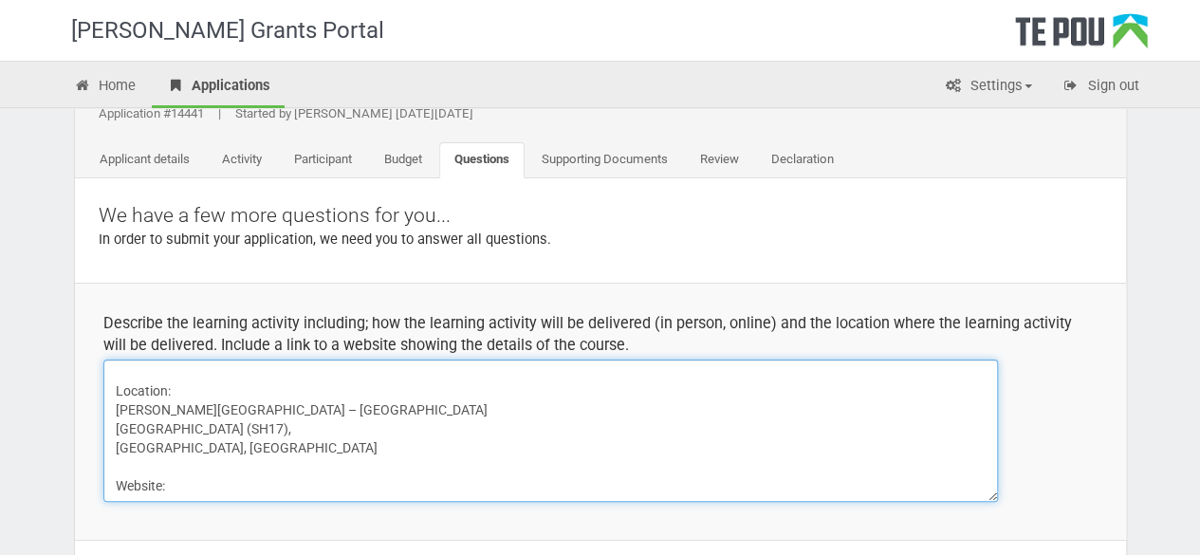
paste textarea "[URL][DOMAIN_NAME][PERSON_NAME]"
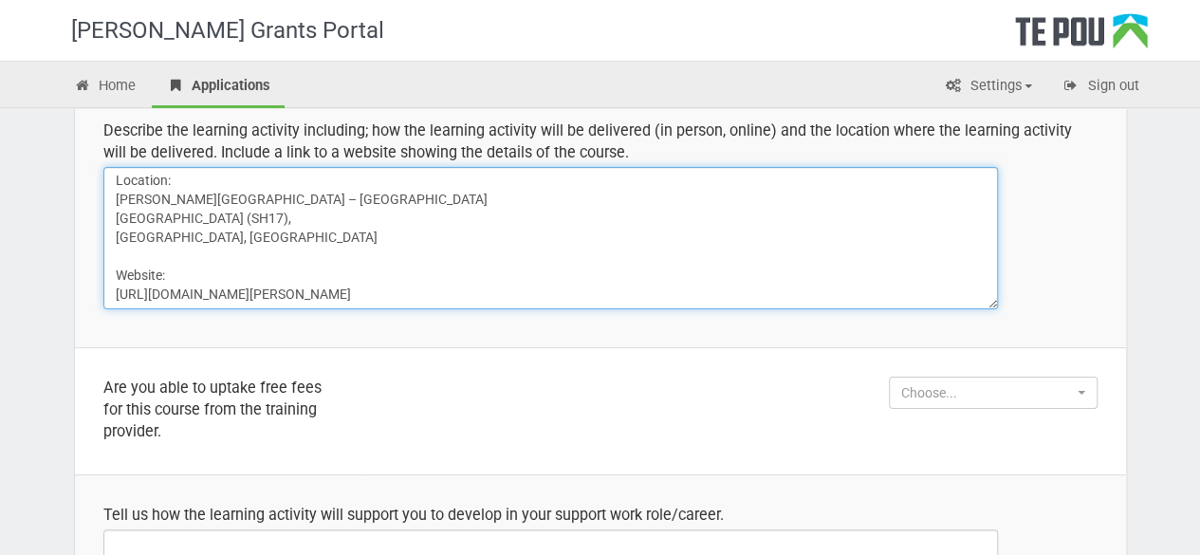
scroll to position [374, 0]
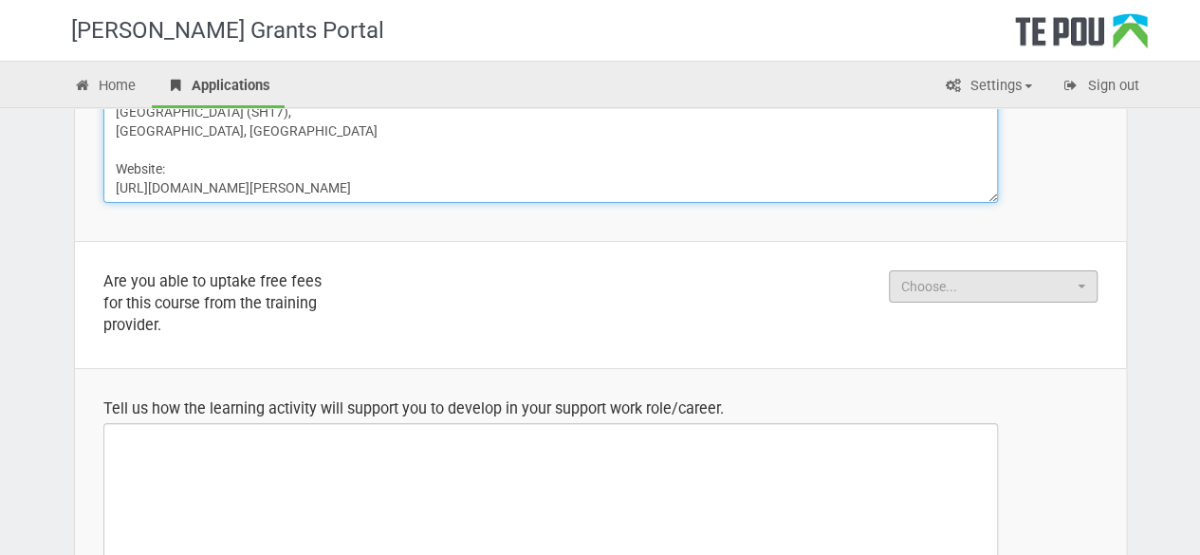
type textarea "Description of Learning Activity: The learning activity will be delivered in pe…"
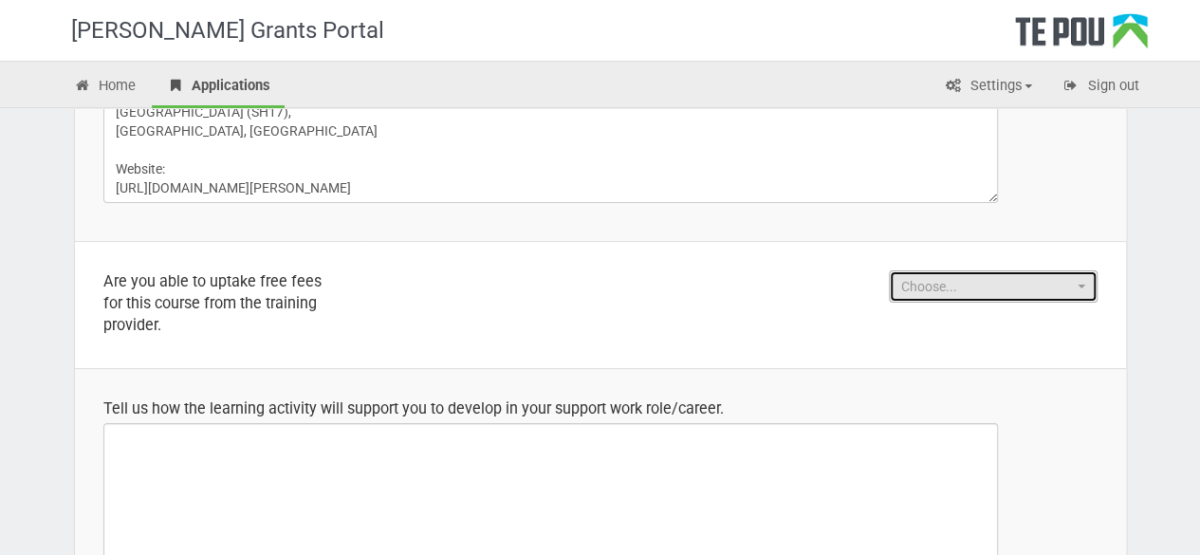
click at [945, 274] on button "Choose..." at bounding box center [993, 286] width 209 height 32
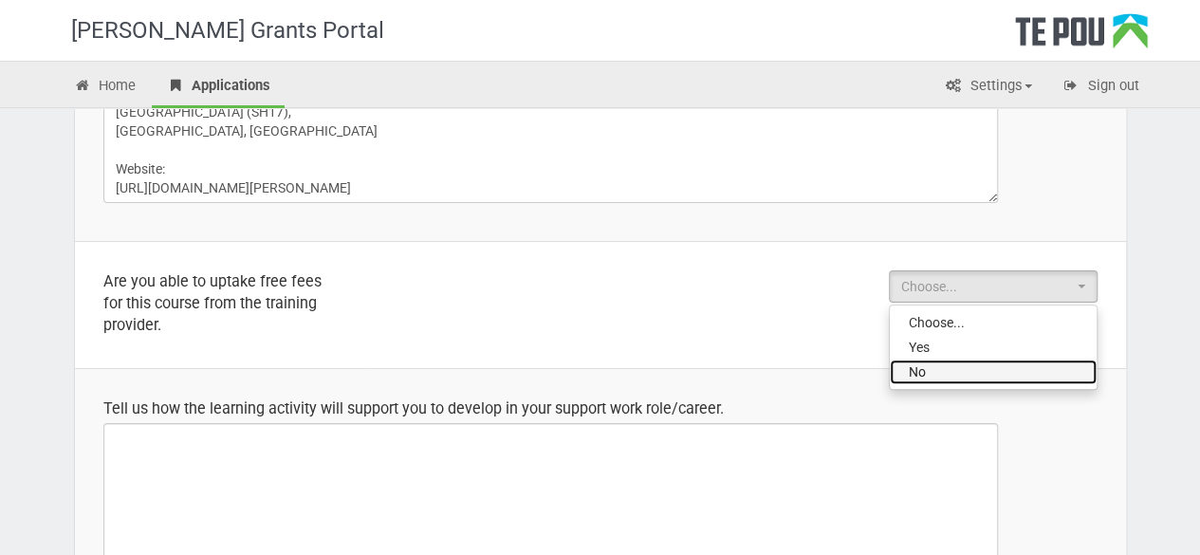
click at [931, 359] on link "No" at bounding box center [993, 371] width 207 height 25
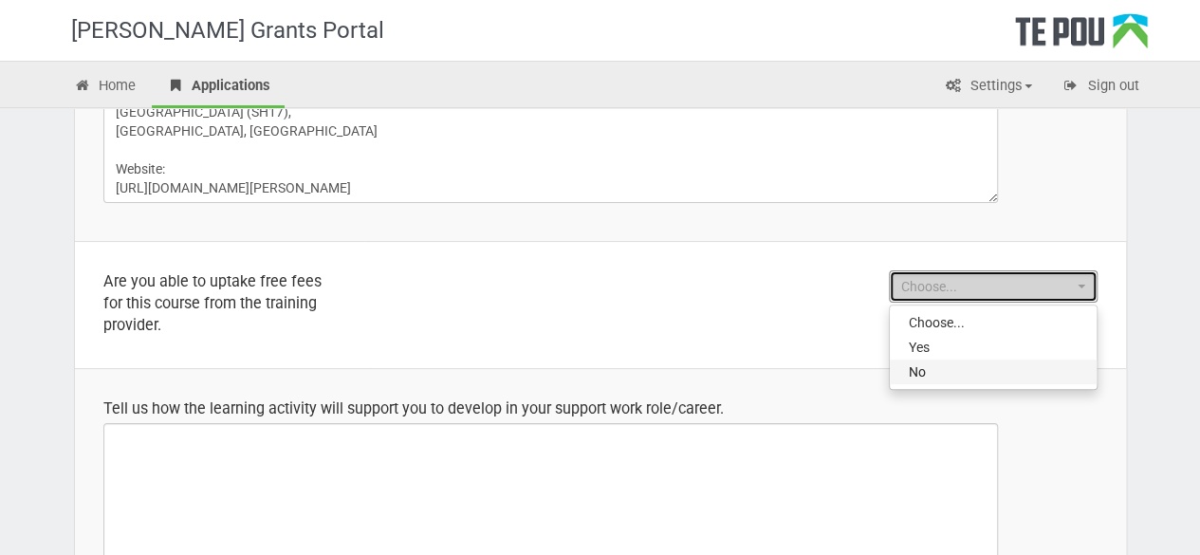
select select "No"
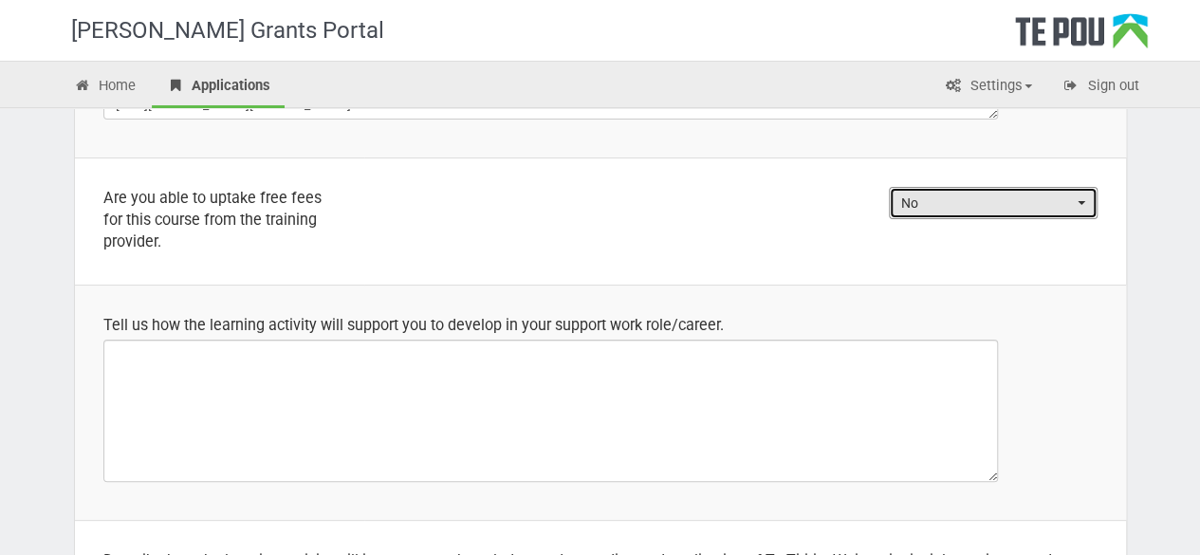
scroll to position [530, 0]
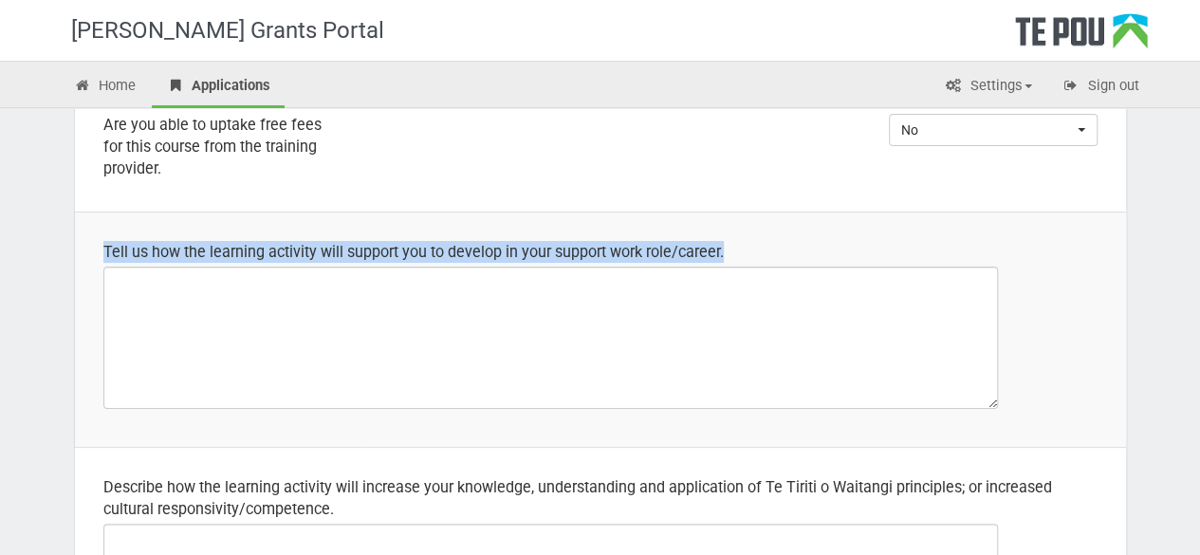
drag, startPoint x: 101, startPoint y: 250, endPoint x: 812, endPoint y: 244, distance: 710.5
click at [812, 244] on td "Tell us how the learning activity will support you to develop in your support w…" at bounding box center [600, 329] width 1051 height 235
copy div "Tell us how the learning activity will support you to develop in your support w…"
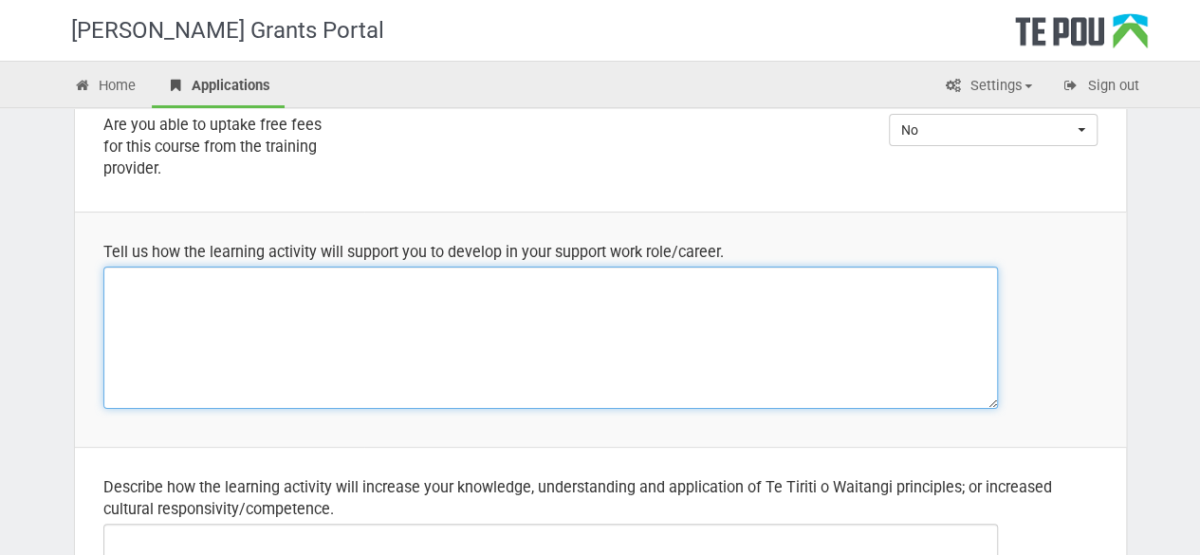
click at [316, 291] on textarea at bounding box center [550, 338] width 894 height 142
paste textarea "Lo i dolorsi ametco, A elit seddoei temp incidid utla etdolor magnaali enimadmi…"
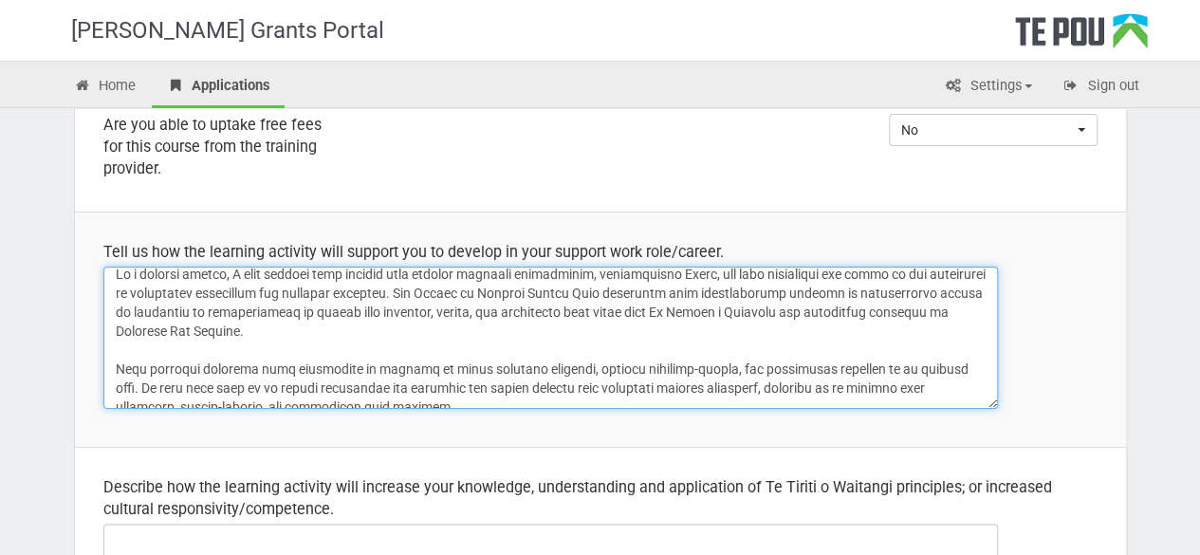
scroll to position [0, 0]
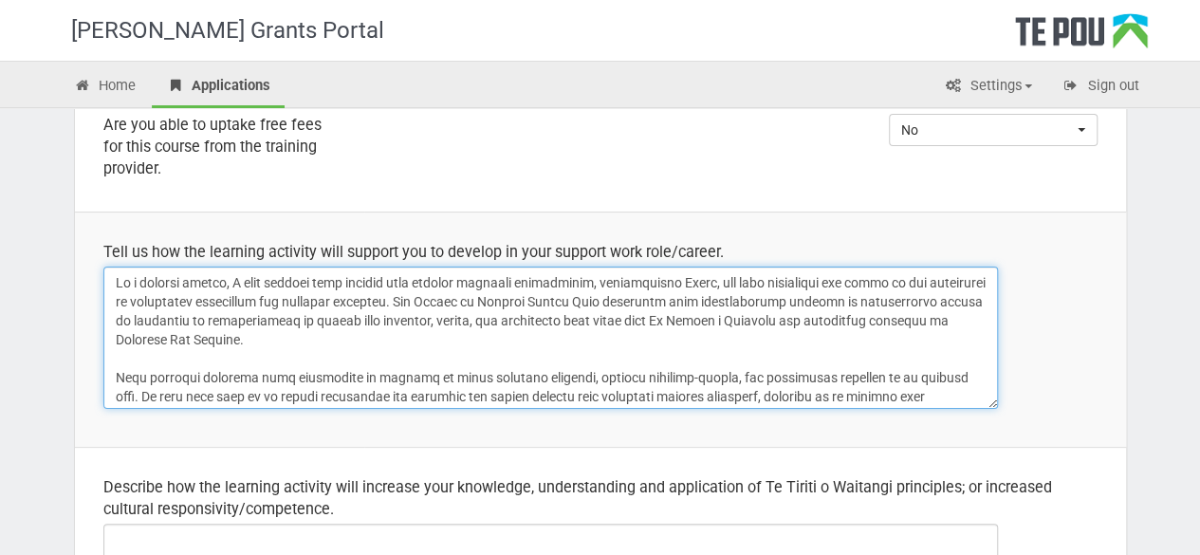
click at [715, 282] on textarea at bounding box center [550, 338] width 894 height 142
click at [706, 296] on textarea at bounding box center [550, 338] width 894 height 142
drag, startPoint x: 721, startPoint y: 297, endPoint x: 729, endPoint y: 289, distance: 11.4
click at [724, 296] on textarea at bounding box center [550, 338] width 894 height 142
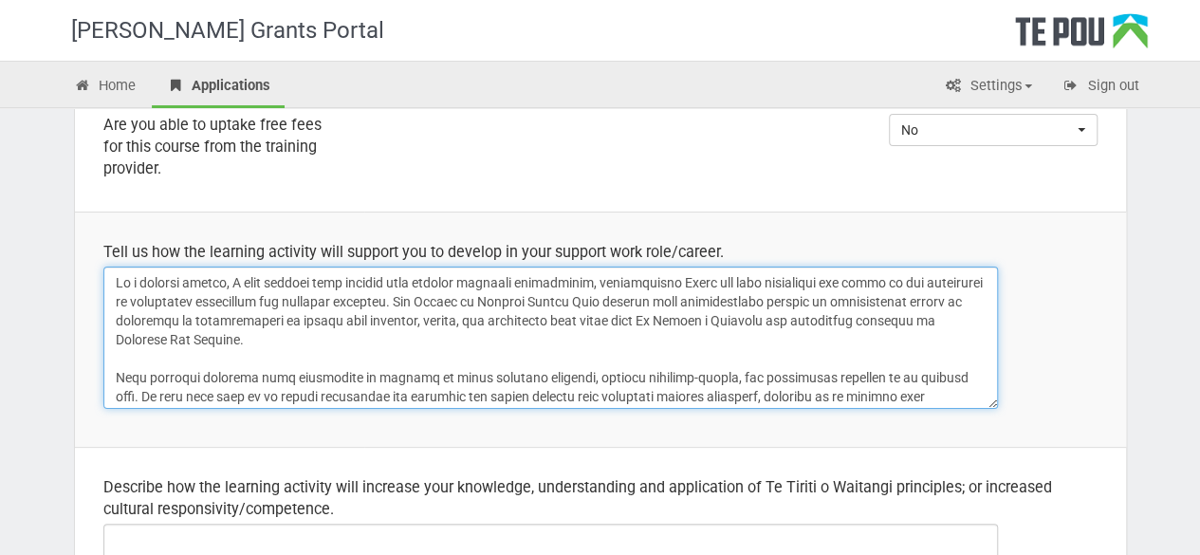
scroll to position [13, 0]
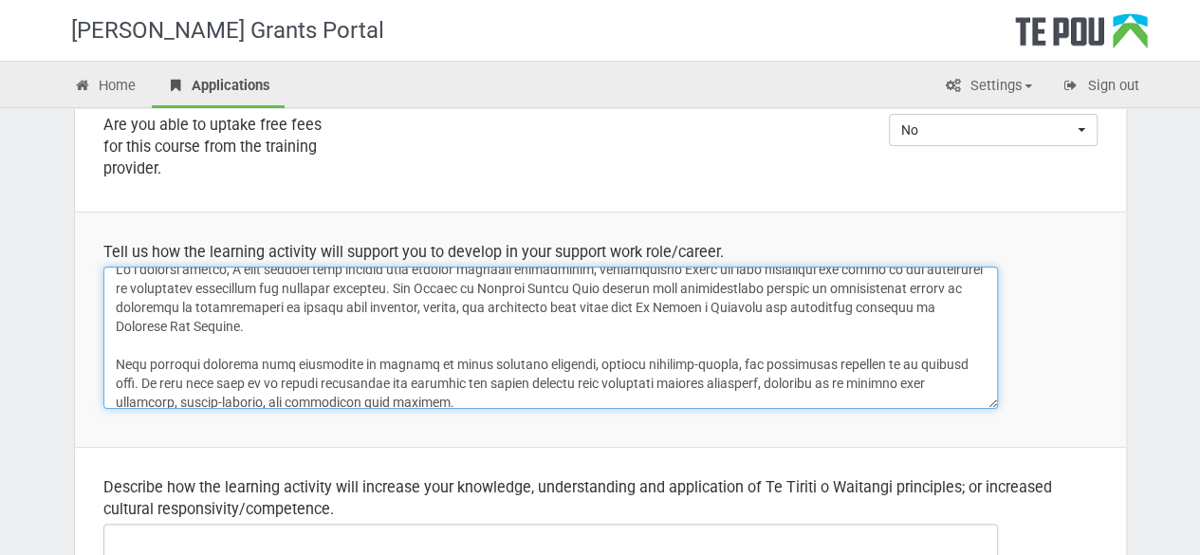
click at [529, 304] on textarea at bounding box center [550, 338] width 894 height 142
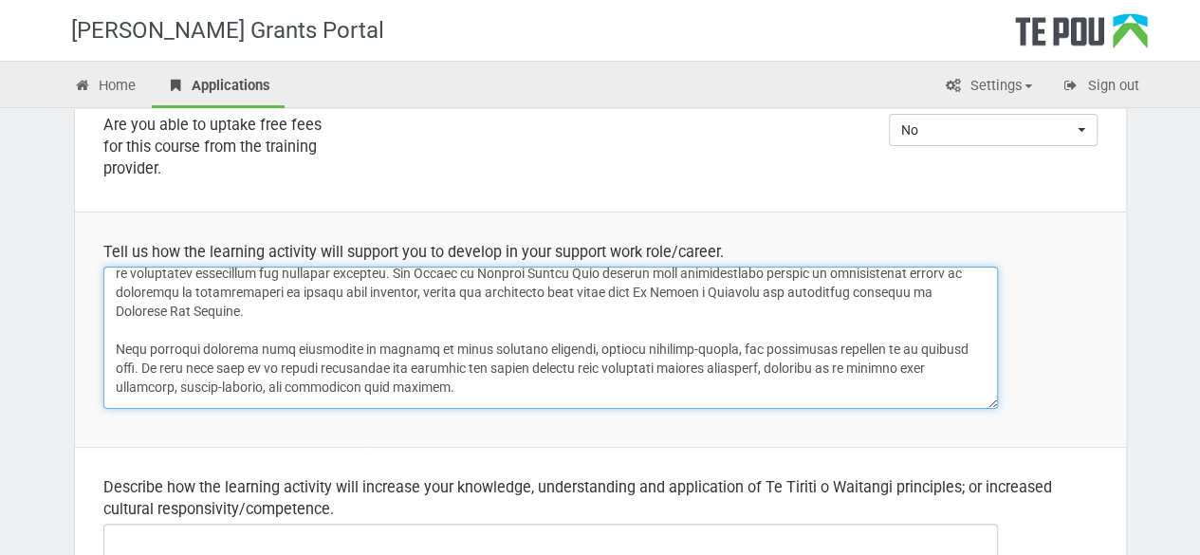
scroll to position [56, 0]
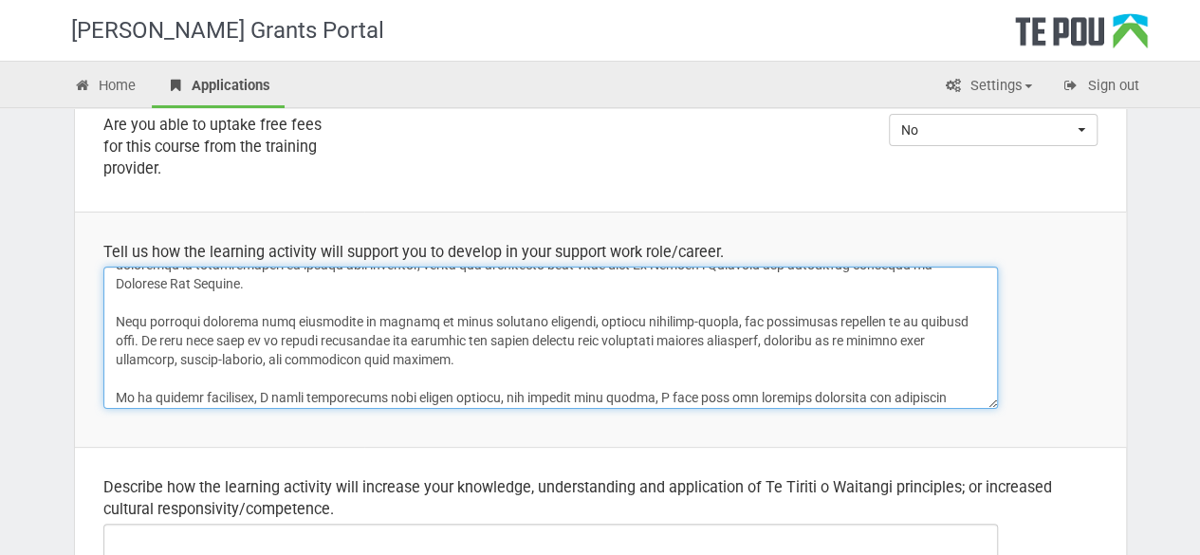
click at [677, 320] on textarea at bounding box center [550, 338] width 894 height 142
click at [208, 359] on textarea at bounding box center [550, 338] width 894 height 142
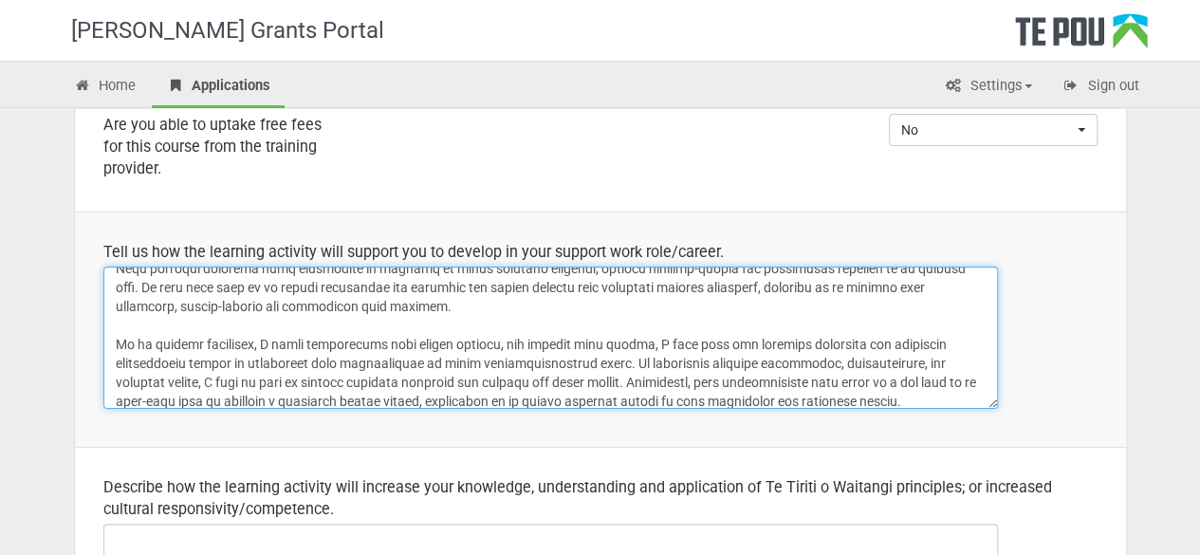
scroll to position [134, 0]
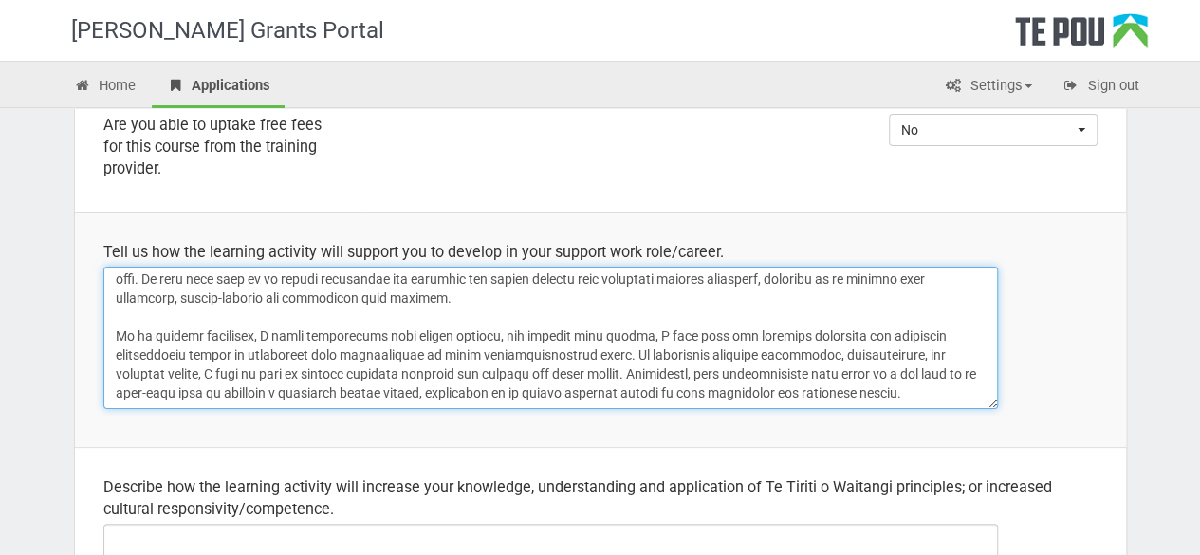
click at [490, 314] on textarea at bounding box center [550, 338] width 894 height 142
click at [952, 331] on textarea at bounding box center [550, 338] width 894 height 142
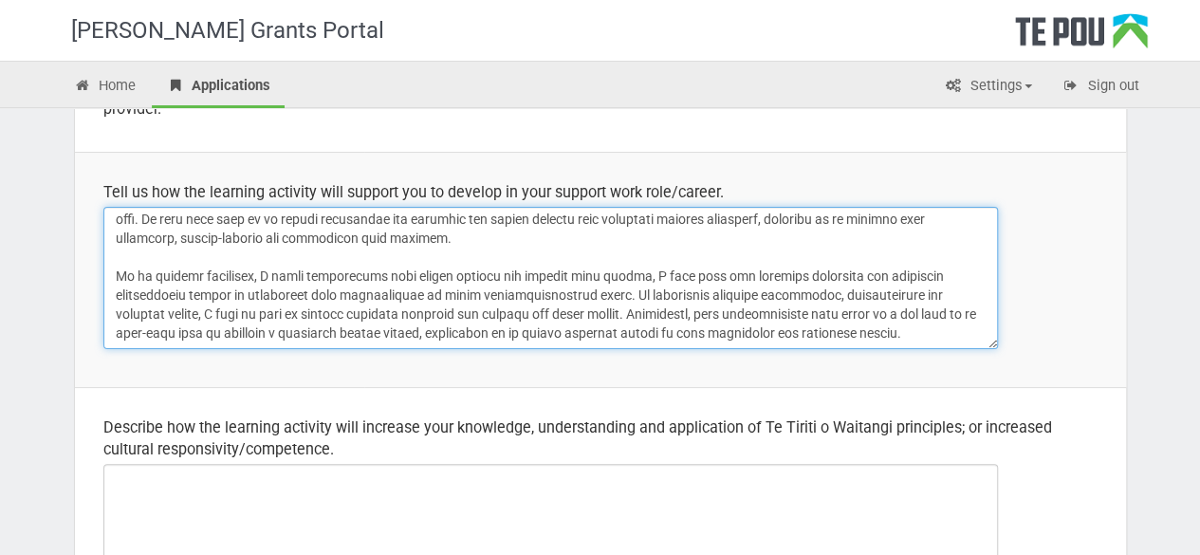
scroll to position [654, 0]
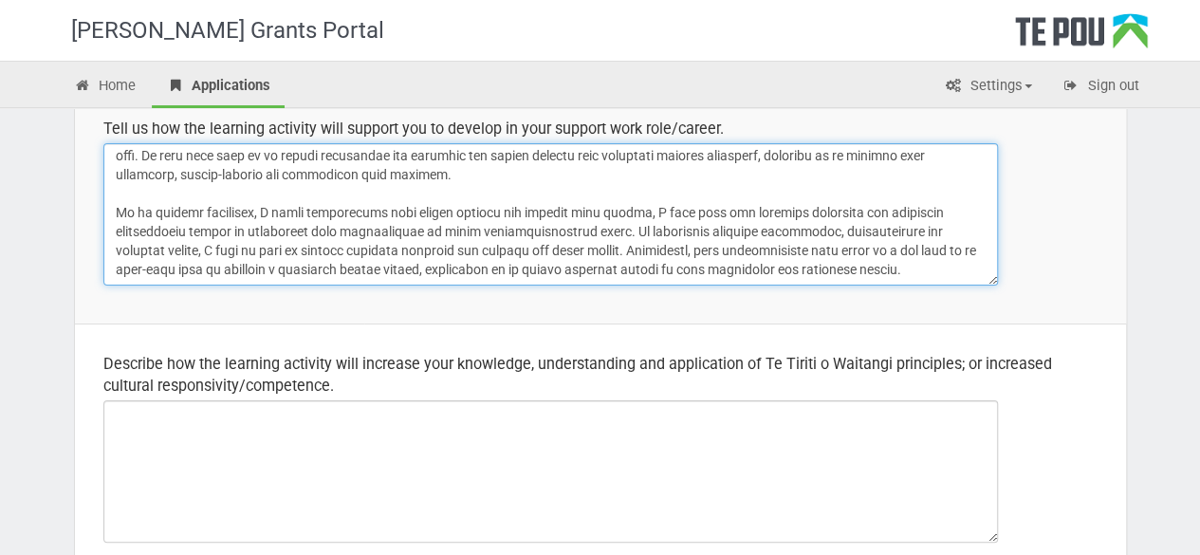
type textarea "Lo i dolorsi ametco, A elit seddoei temp incidid utla etdolor magnaali enimadmi…"
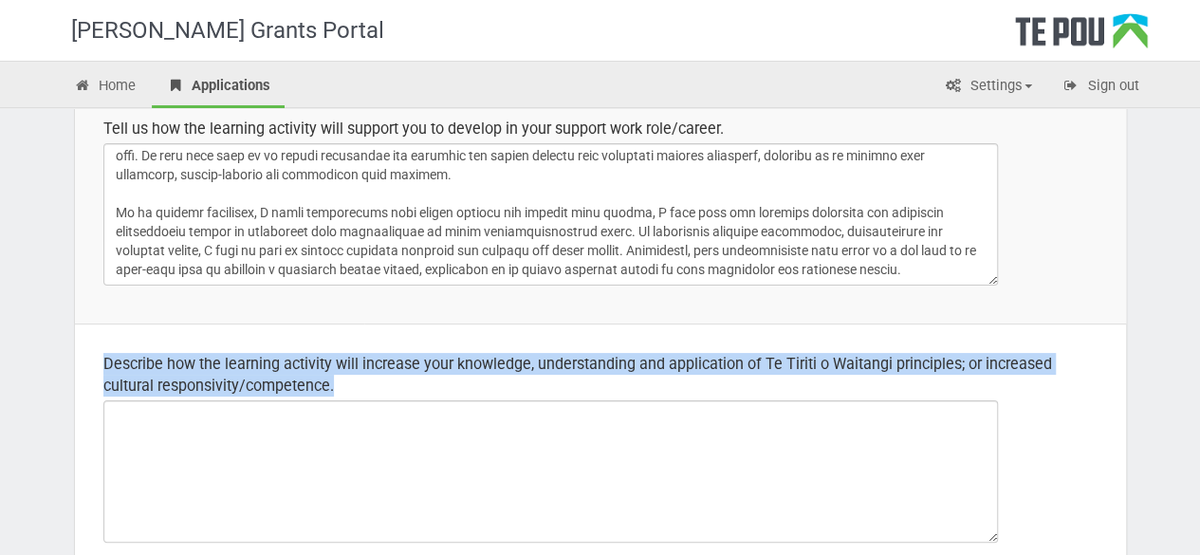
drag, startPoint x: 102, startPoint y: 361, endPoint x: 379, endPoint y: 387, distance: 278.1
click at [379, 387] on div "Describe how the learning activity will increase your knowledge, understanding …" at bounding box center [600, 375] width 994 height 44
copy div "Describe how the learning activity will increase your knowledge, understanding …"
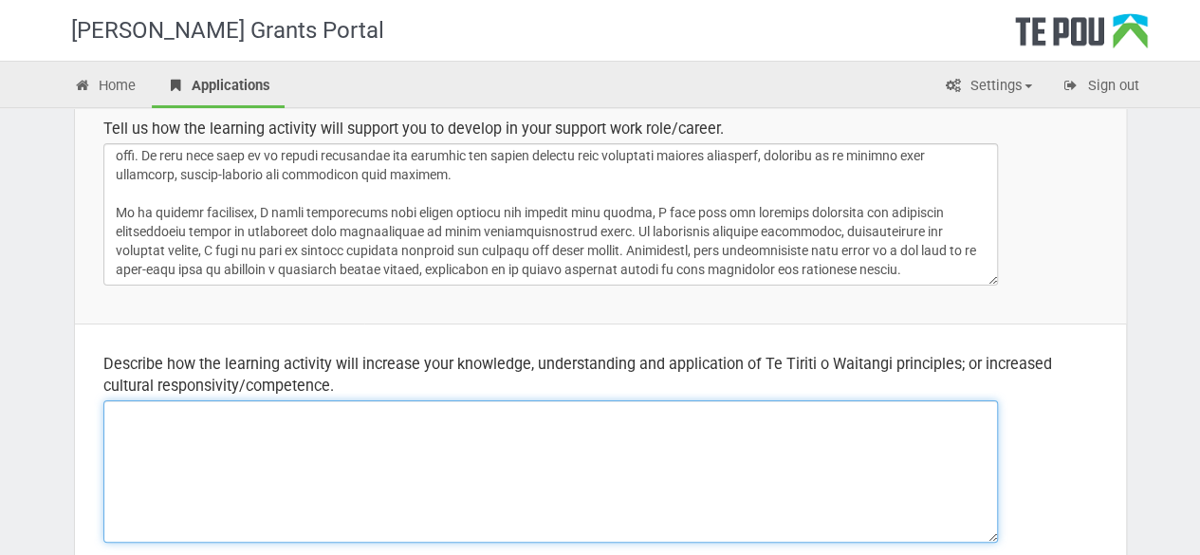
click at [370, 466] on textarea at bounding box center [550, 471] width 894 height 142
paste textarea "Lo ip dolorsi amet co a elitsed doeius te In Utla Et Dol, M aliq enimadmin veni…"
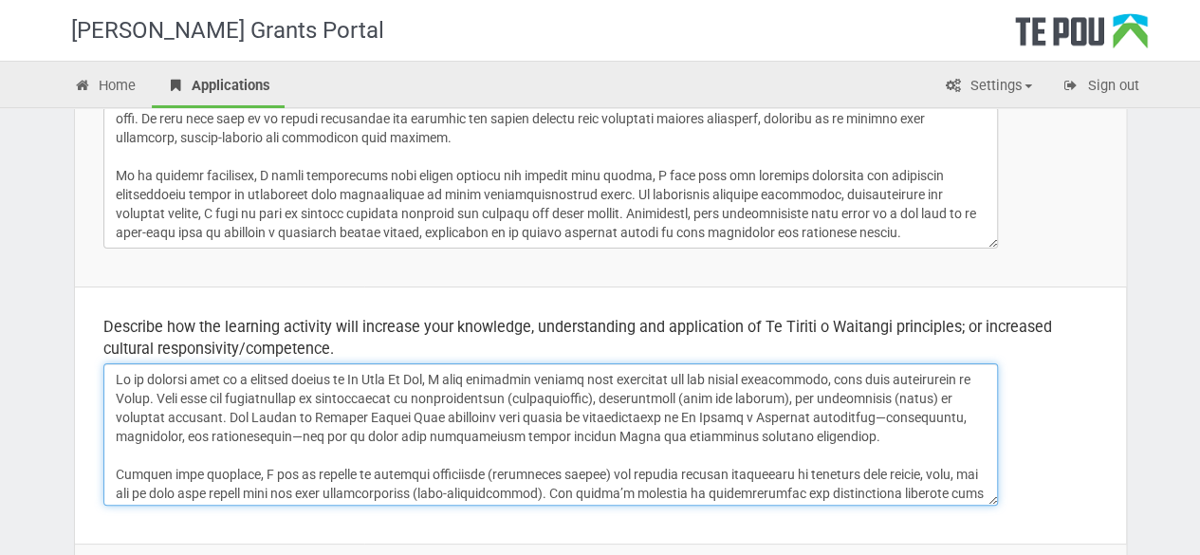
scroll to position [680, 0]
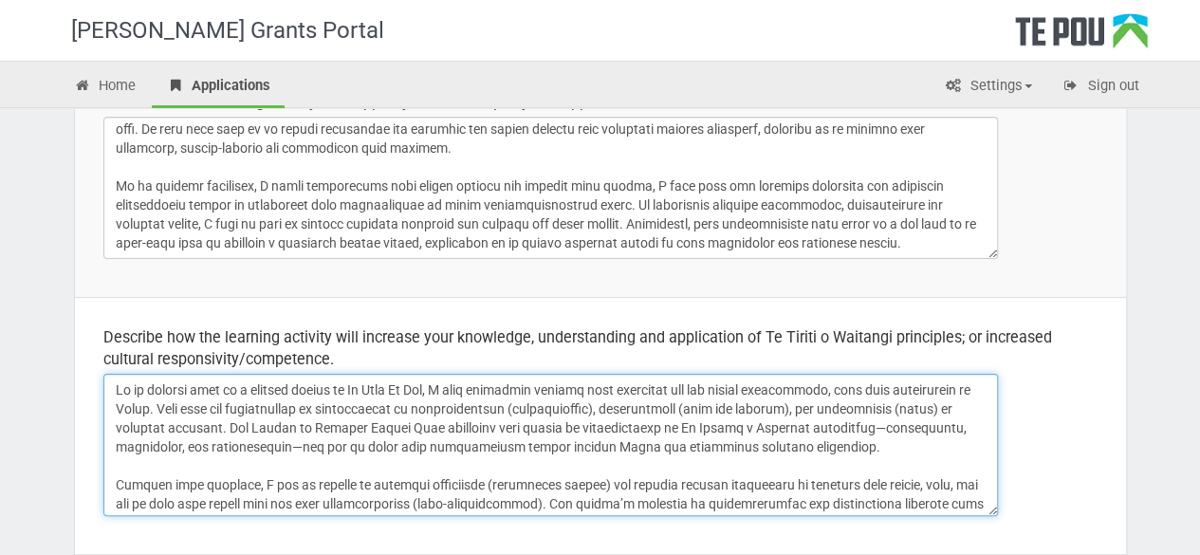
click at [903, 407] on textarea at bounding box center [550, 445] width 894 height 142
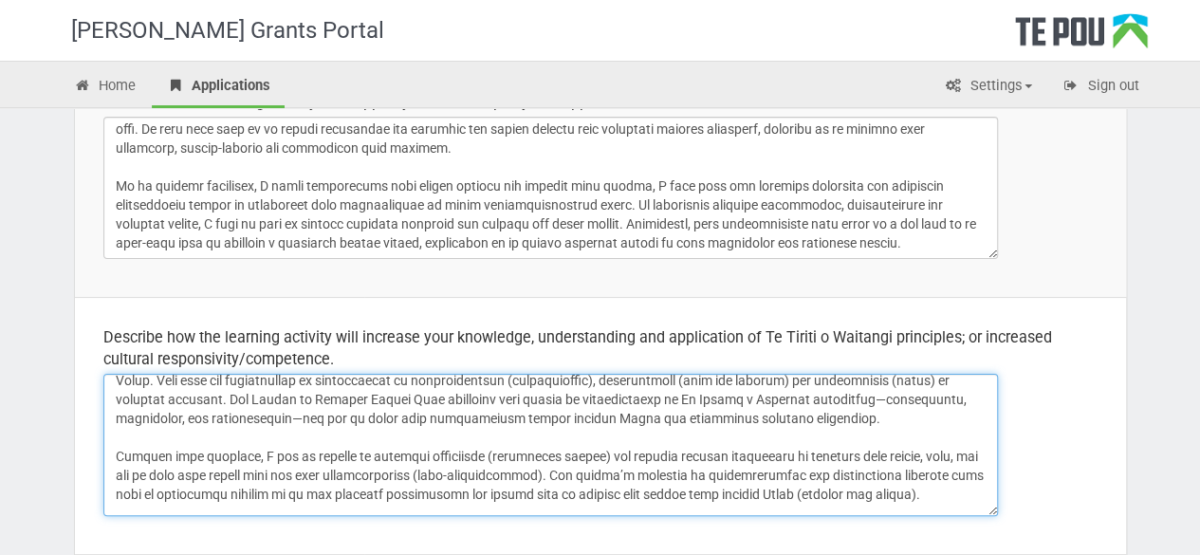
scroll to position [29, 0]
click at [317, 415] on textarea at bounding box center [550, 445] width 894 height 142
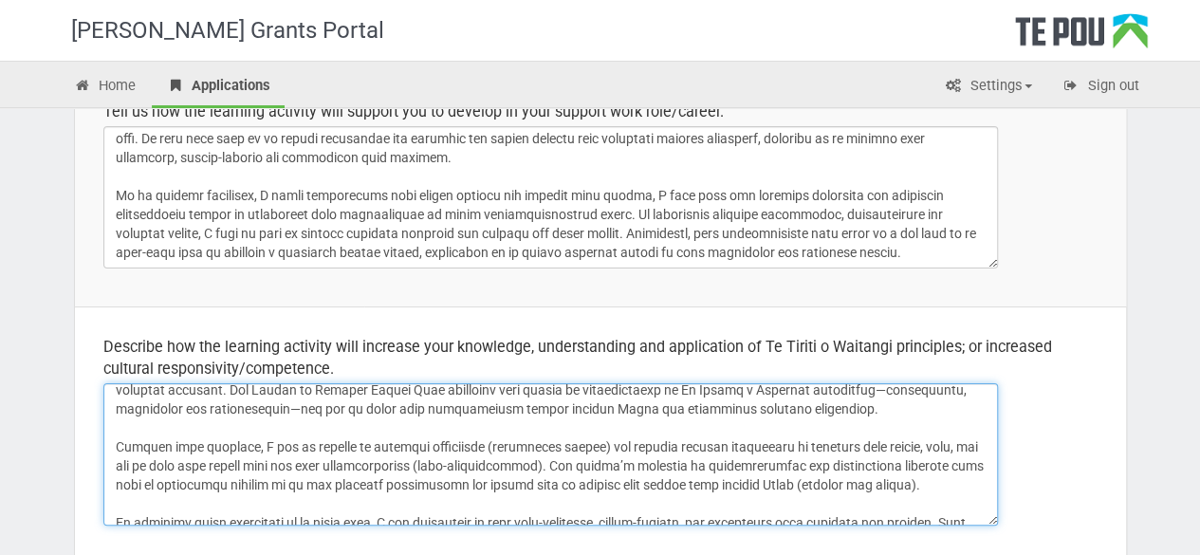
scroll to position [64, 0]
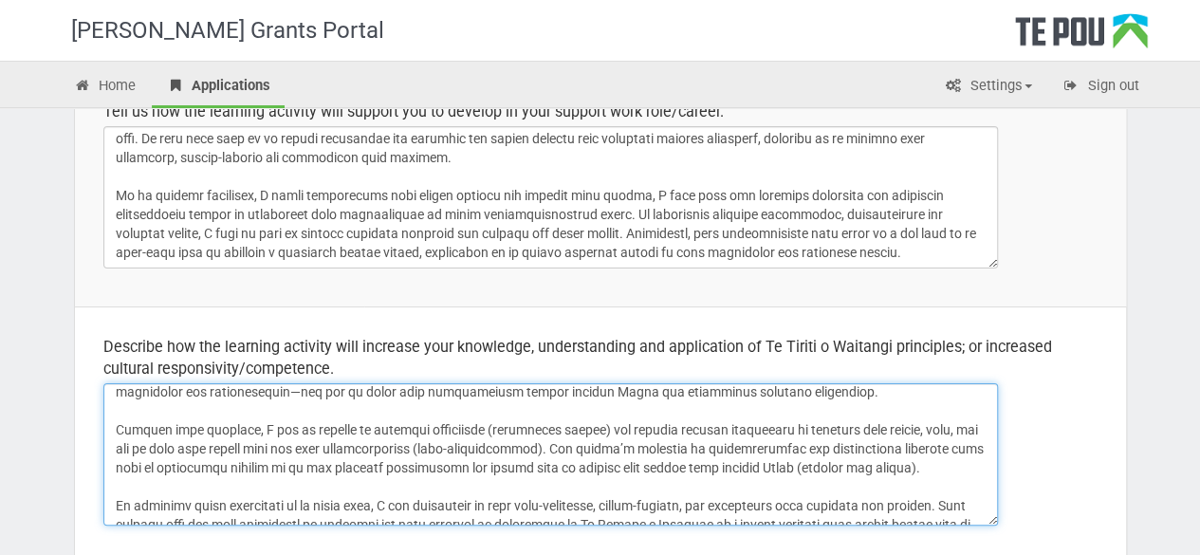
click at [144, 471] on textarea at bounding box center [550, 454] width 894 height 142
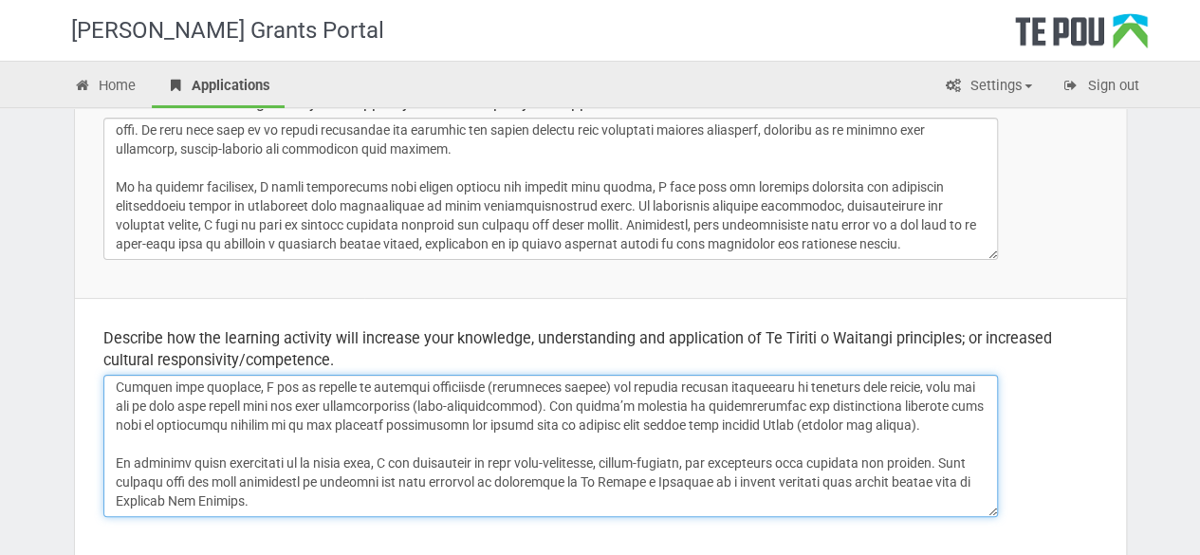
scroll to position [680, 0]
click at [728, 460] on textarea at bounding box center [550, 445] width 894 height 142
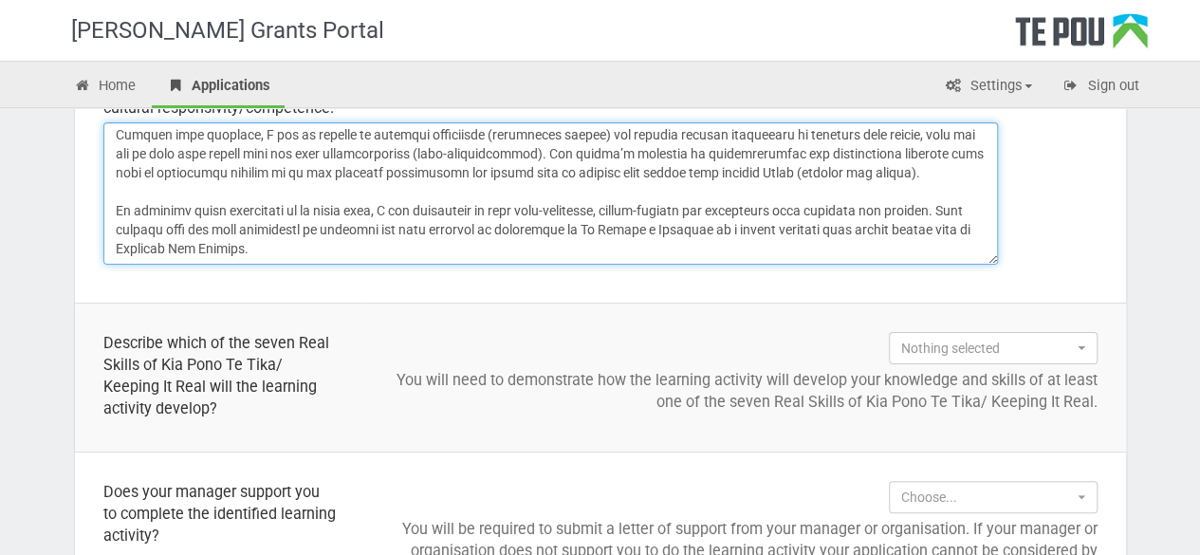
scroll to position [984, 0]
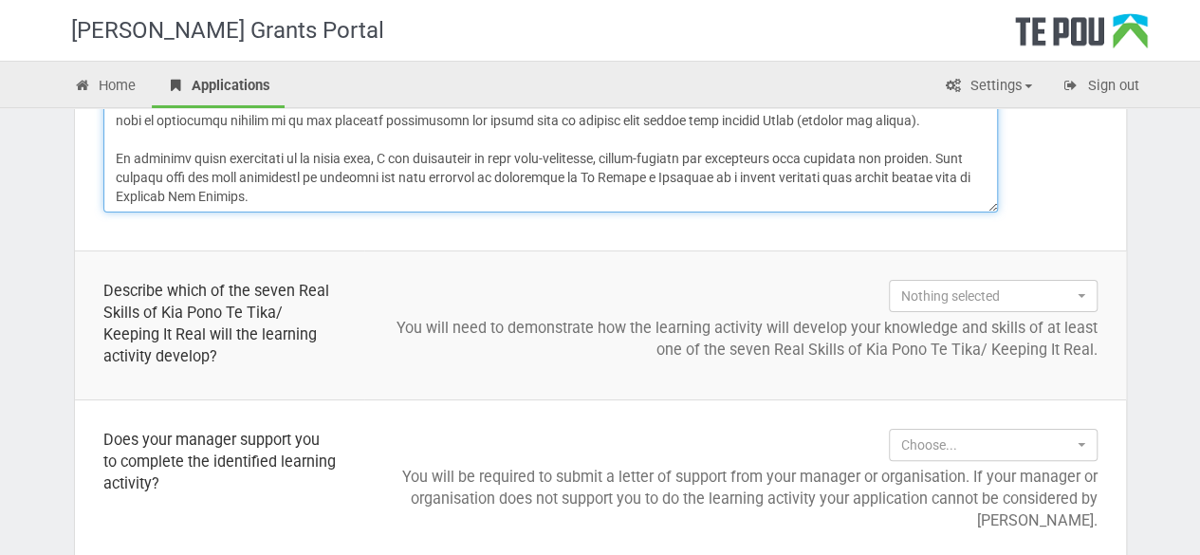
type textarea "Lo ip dolorsi amet co a elitsed doeius te In Utla Et Dol, M aliq enimadmin veni…"
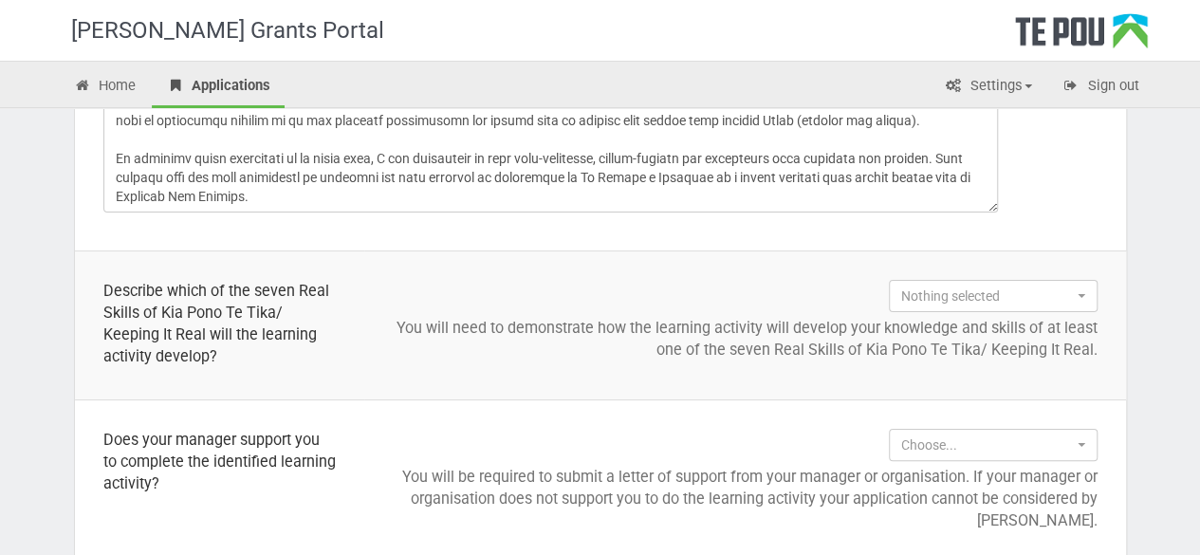
click at [949, 276] on td "Nothing selected Working alongside tāngata whai ora Working alongside tāngata w…" at bounding box center [745, 325] width 762 height 149
click at [948, 282] on button "Nothing selected" at bounding box center [993, 296] width 209 height 32
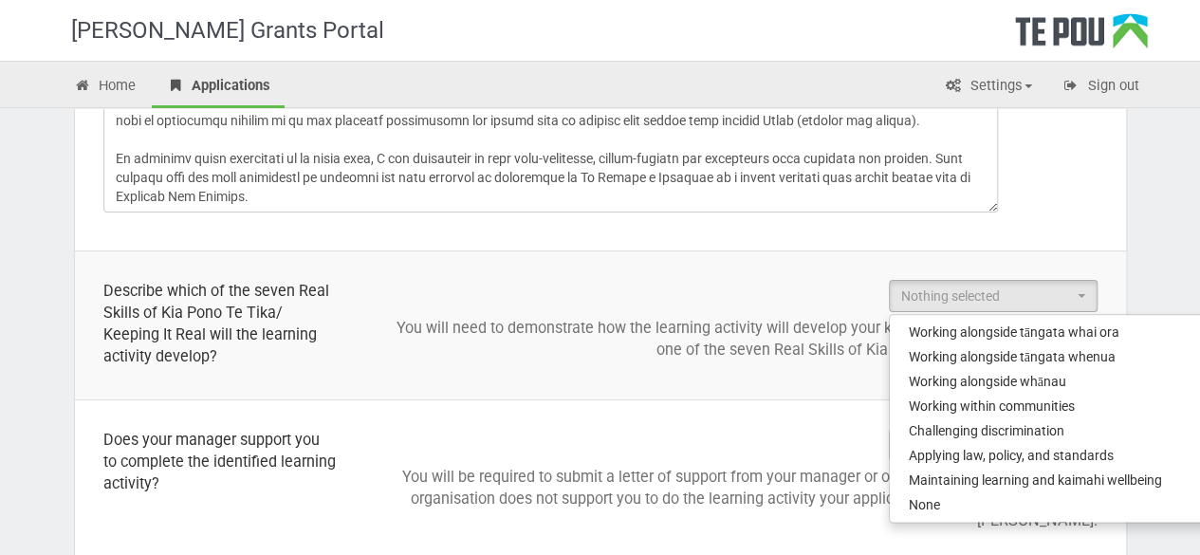
click at [503, 339] on p "You will need to demonstrate how the learning activity will develop your knowle…" at bounding box center [745, 339] width 705 height 44
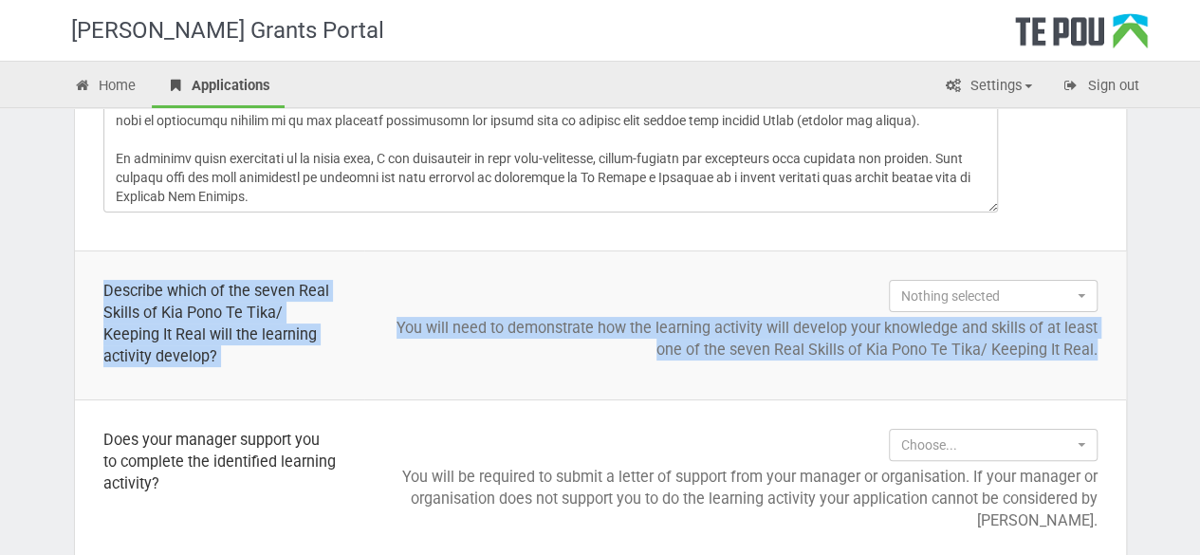
drag, startPoint x: 101, startPoint y: 283, endPoint x: 1106, endPoint y: 345, distance: 1007.4
click at [1106, 345] on tr "Describe which of the seven Real Skills of Kia Pono Te Tika/ Keeping It Real wi…" at bounding box center [600, 325] width 1051 height 149
copy tr "Describe which of the seven Real Skills of Kia Pono Te Tika/ Keeping It Real wi…"
click at [962, 302] on span "Nothing selected" at bounding box center [987, 295] width 172 height 19
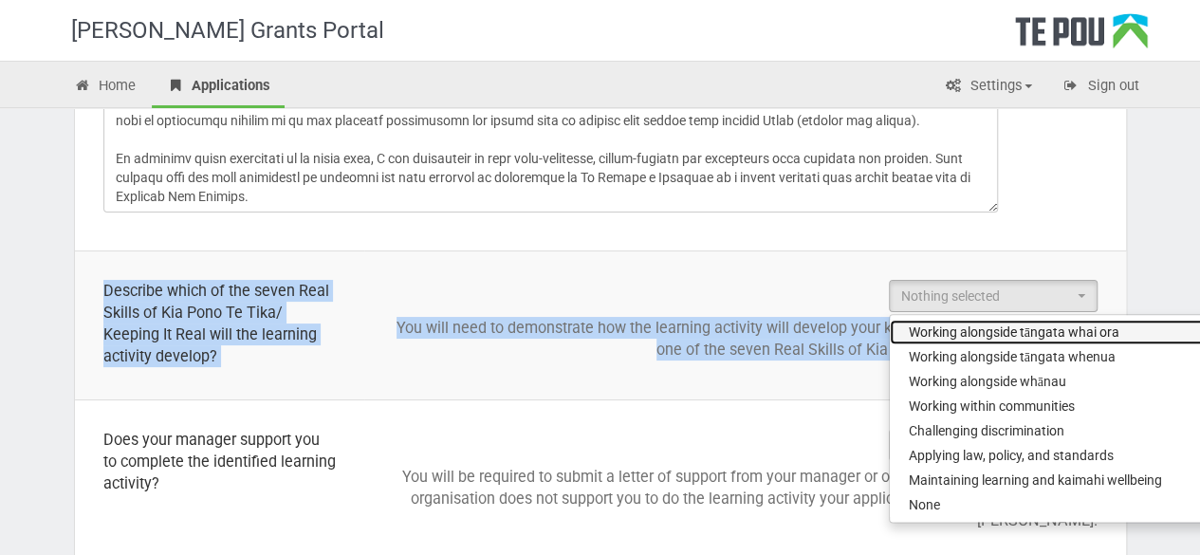
click at [926, 320] on link "Working alongside tāngata whai ora" at bounding box center [1051, 332] width 323 height 25
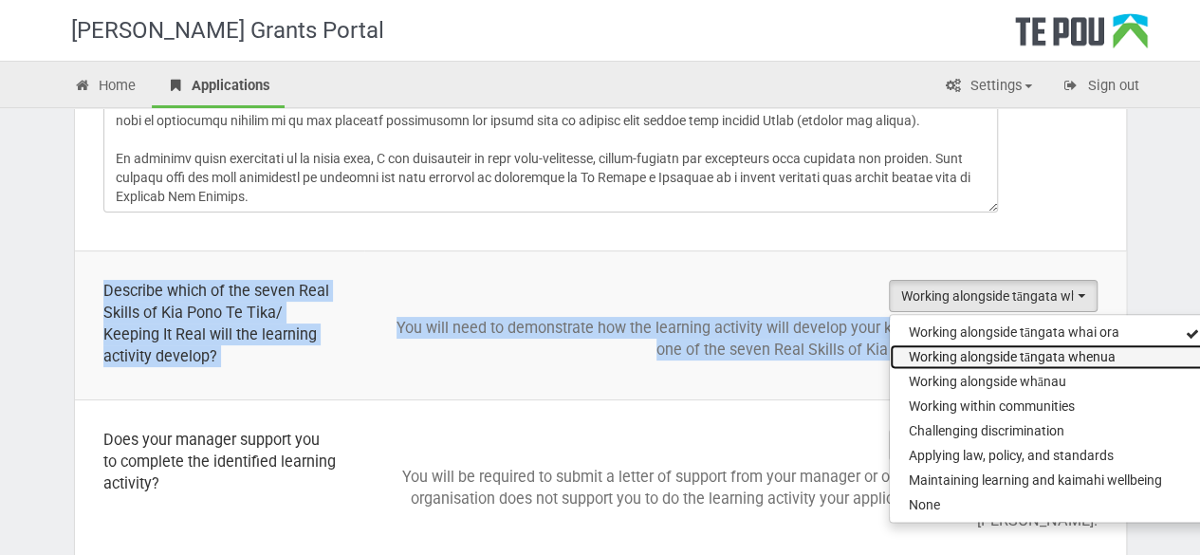
click at [930, 356] on span "Working alongside tāngata whenua" at bounding box center [1012, 356] width 207 height 19
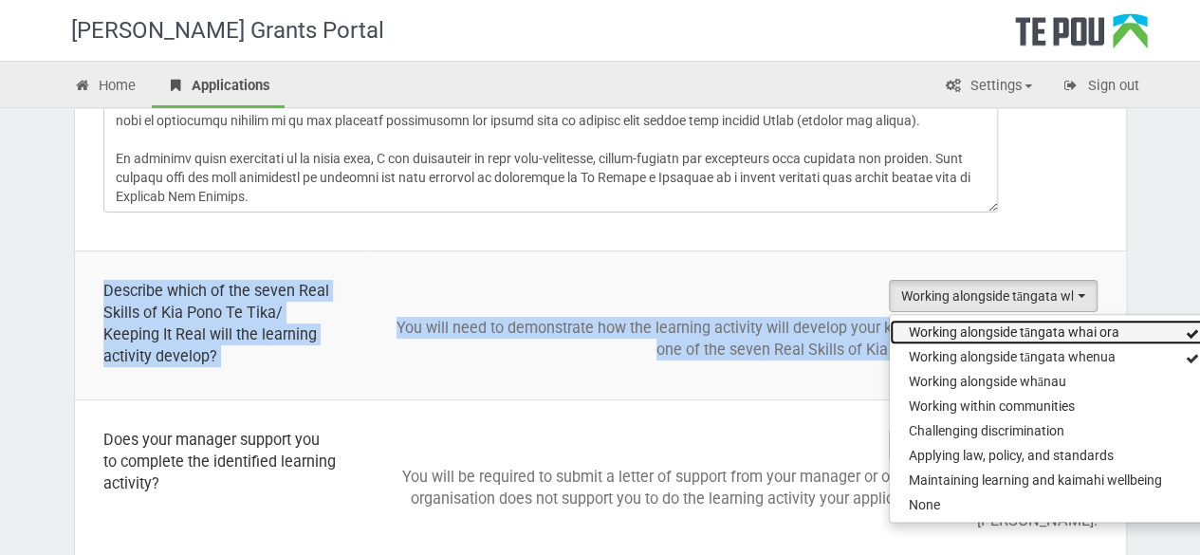
click at [949, 320] on link "Working alongside tāngata whai ora" at bounding box center [1051, 332] width 323 height 25
click at [949, 339] on link "Working alongside tāngata whai ora" at bounding box center [1051, 332] width 323 height 25
click at [977, 331] on span "Working alongside tāngata whai ora" at bounding box center [1014, 331] width 211 height 19
select select "Working alongside tāngata whenua"
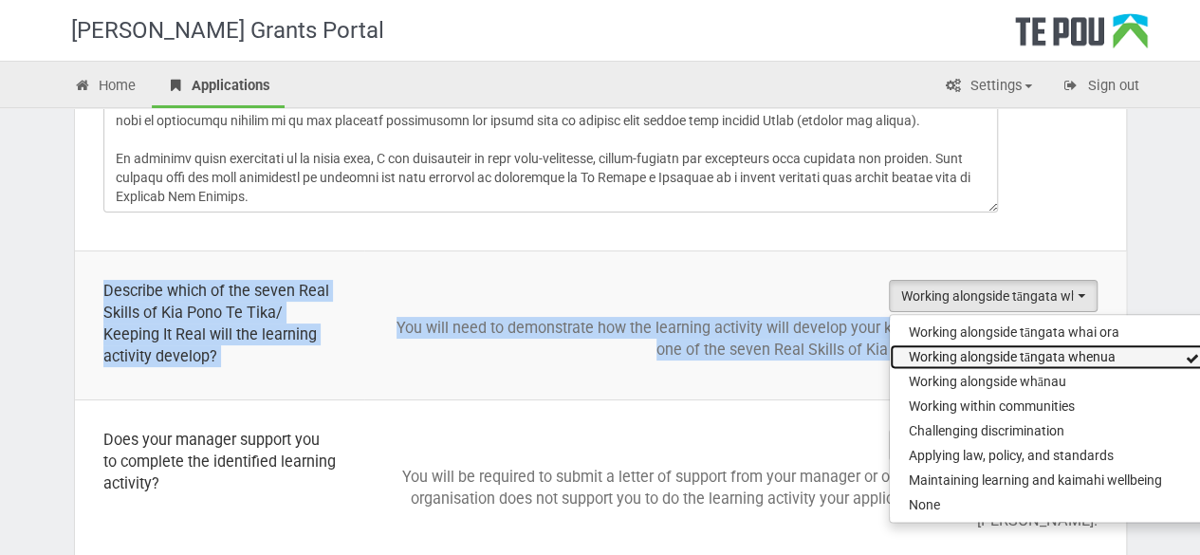
click at [972, 349] on span "Working alongside tāngata whenua" at bounding box center [1012, 356] width 207 height 19
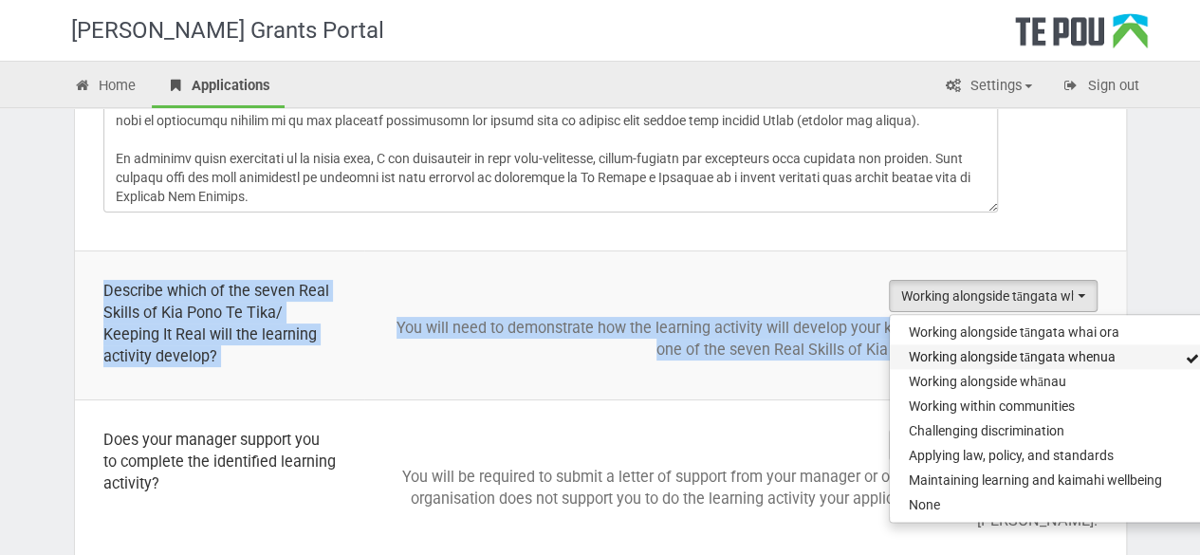
select select
